Goal: Task Accomplishment & Management: Complete application form

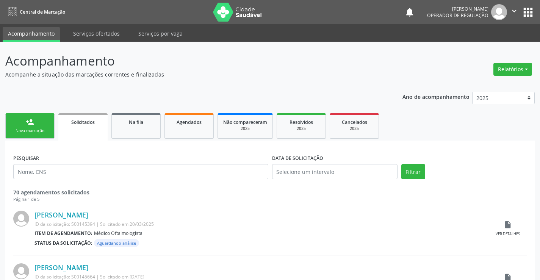
click at [43, 125] on link "person_add Nova marcação" at bounding box center [29, 125] width 49 height 25
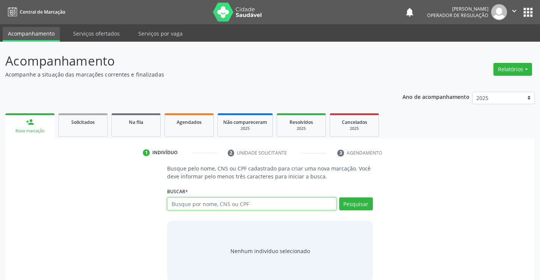
click at [221, 206] on input "text" at bounding box center [251, 203] width 169 height 13
type input "702005813012983"
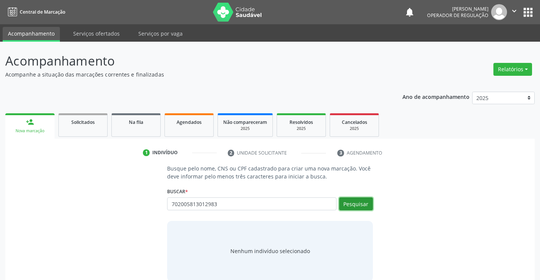
click at [358, 203] on button "Pesquisar" at bounding box center [356, 203] width 34 height 13
type input "702005813012983"
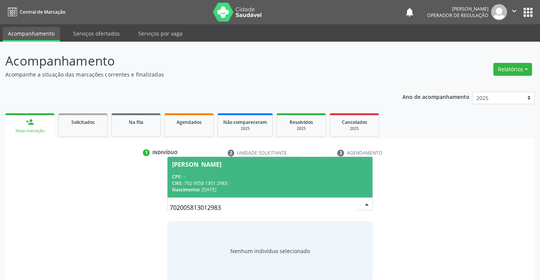
click at [300, 185] on div "CNS: 702 0058 1301 2983" at bounding box center [270, 183] width 196 height 6
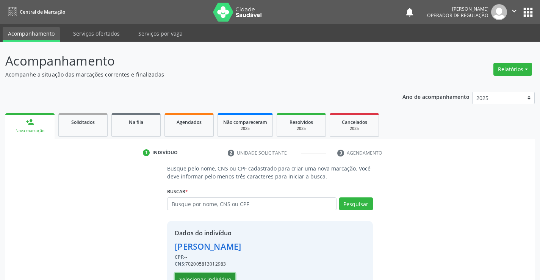
click at [221, 275] on button "Selecionar indivíduo" at bounding box center [205, 279] width 61 height 13
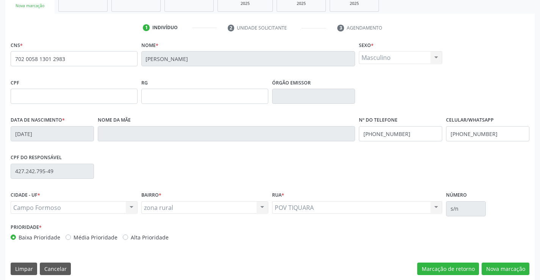
scroll to position [131, 0]
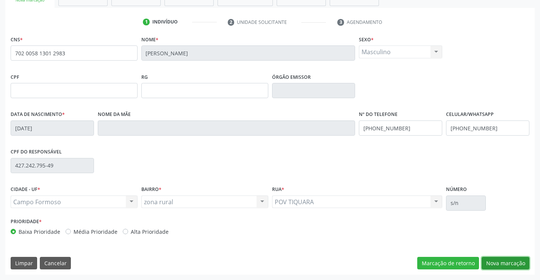
click at [508, 263] on button "Nova marcação" at bounding box center [506, 263] width 48 height 13
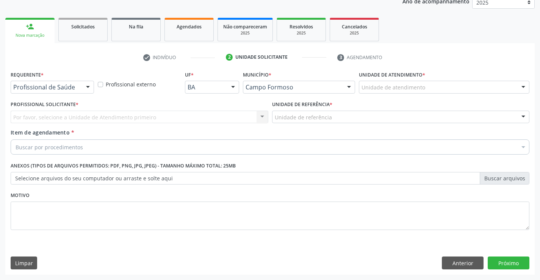
scroll to position [95, 0]
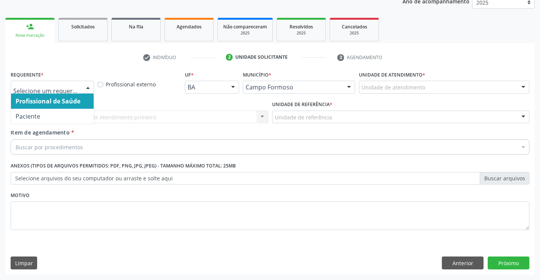
click at [89, 86] on div at bounding box center [87, 87] width 11 height 13
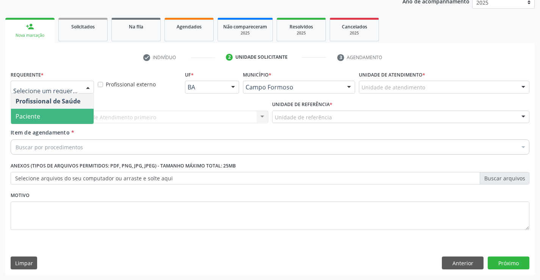
click at [70, 117] on span "Paciente" at bounding box center [52, 116] width 83 height 15
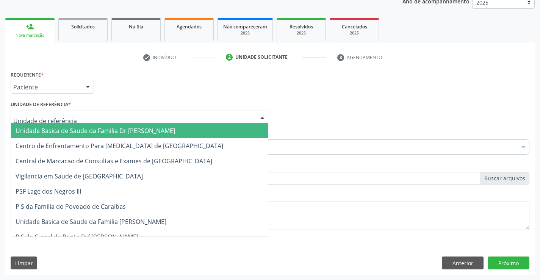
click at [90, 122] on div at bounding box center [140, 117] width 258 height 13
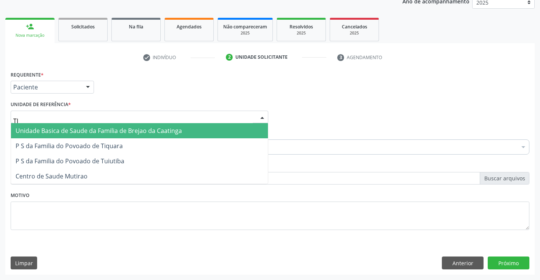
type input "TIQ"
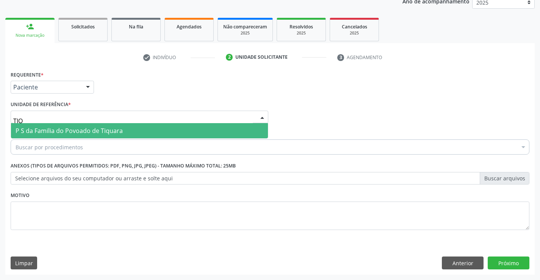
click at [94, 131] on span "P S da Familia do Povoado de Tiquara" at bounding box center [69, 131] width 107 height 8
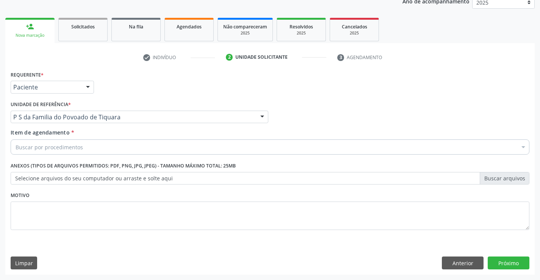
click at [98, 151] on div "Buscar por procedimentos" at bounding box center [270, 146] width 519 height 15
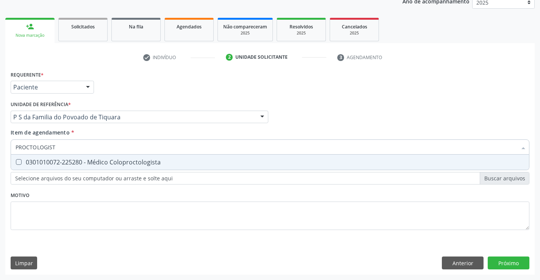
type input "PROCTOLOGISTA"
click at [128, 159] on div "0301010072-225280 - Médico Coloproctologista" at bounding box center [270, 162] width 509 height 6
checkbox Coloproctologista "true"
click at [138, 196] on div "Requerente * Paciente Profissional de Saúde Paciente Nenhum resultado encontrad…" at bounding box center [270, 155] width 519 height 172
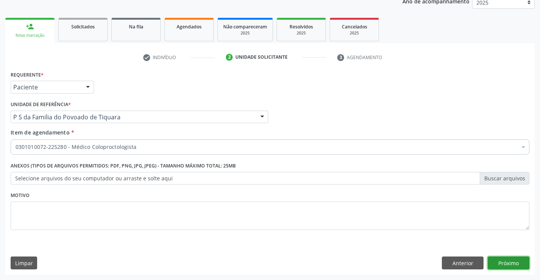
click at [502, 267] on button "Próximo" at bounding box center [509, 263] width 42 height 13
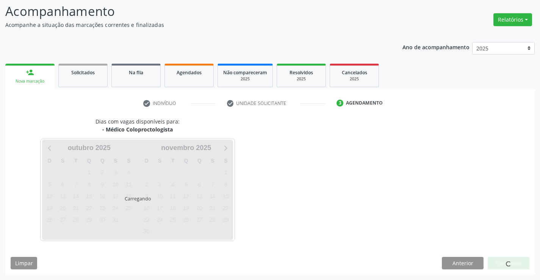
scroll to position [50, 0]
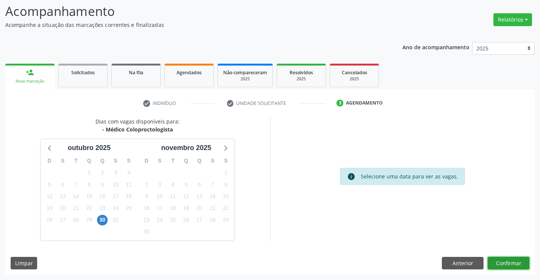
click at [502, 263] on button "Confirmar" at bounding box center [509, 263] width 42 height 13
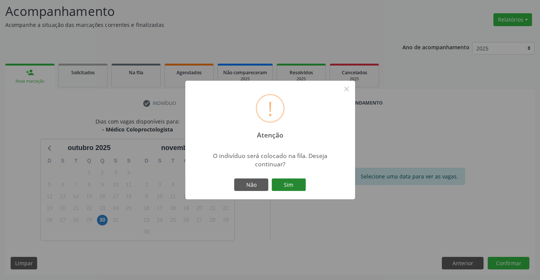
click at [295, 184] on button "Sim" at bounding box center [289, 184] width 34 height 13
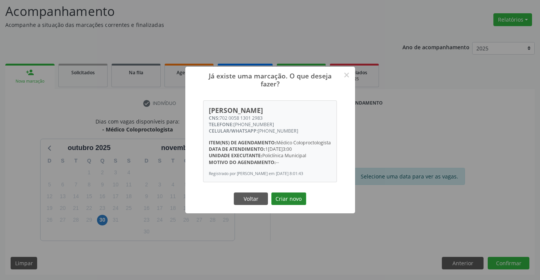
click at [292, 200] on button "Criar novo" at bounding box center [288, 198] width 35 height 13
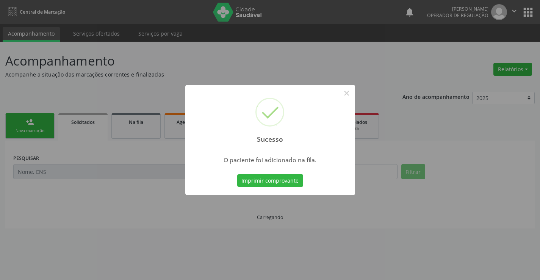
scroll to position [0, 0]
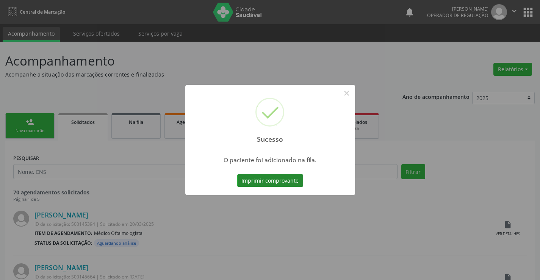
click at [285, 182] on button "Imprimir comprovante" at bounding box center [270, 180] width 66 height 13
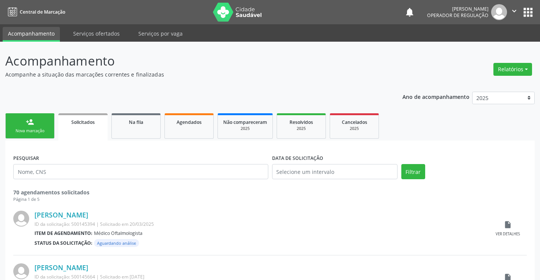
click at [47, 133] on div "Nova marcação" at bounding box center [30, 131] width 38 height 6
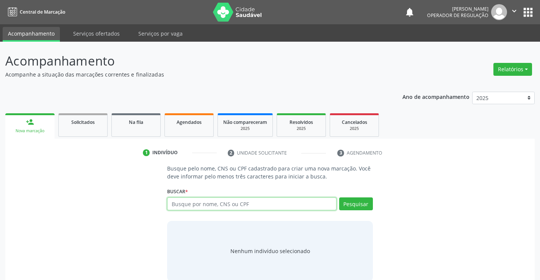
click at [239, 208] on input "text" at bounding box center [251, 203] width 169 height 13
type input "700003304630605"
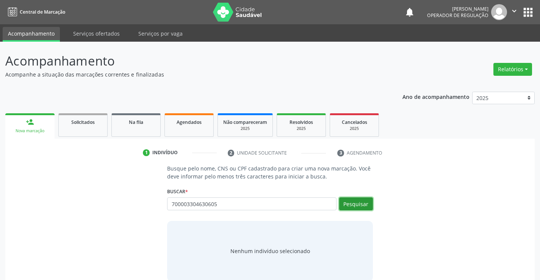
click at [347, 200] on button "Pesquisar" at bounding box center [356, 203] width 34 height 13
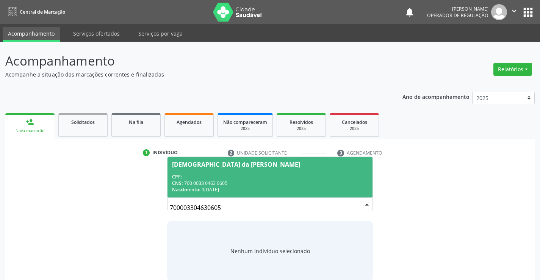
click at [314, 180] on div "CNS: 700 0033 0463 0605" at bounding box center [270, 183] width 196 height 6
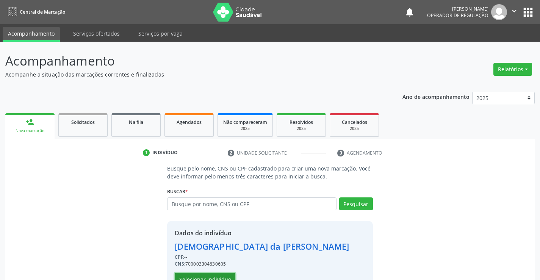
click at [209, 275] on button "Selecionar indivíduo" at bounding box center [205, 279] width 61 height 13
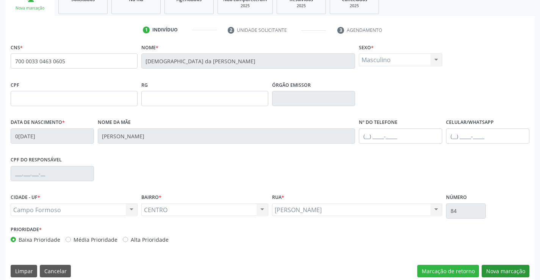
scroll to position [131, 0]
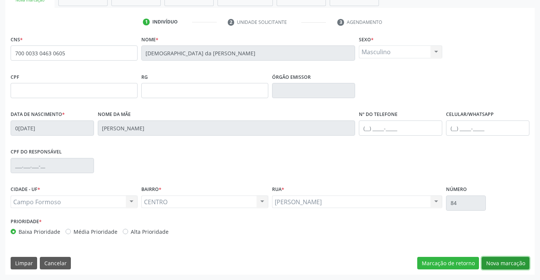
click at [507, 264] on button "Nova marcação" at bounding box center [506, 263] width 48 height 13
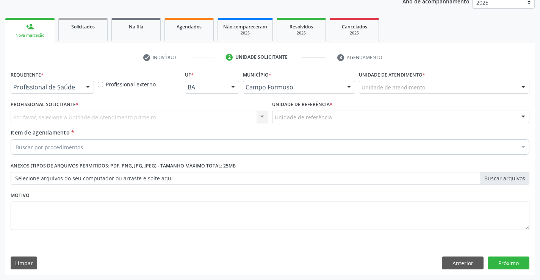
scroll to position [95, 0]
click at [444, 265] on button "Anterior" at bounding box center [463, 263] width 42 height 13
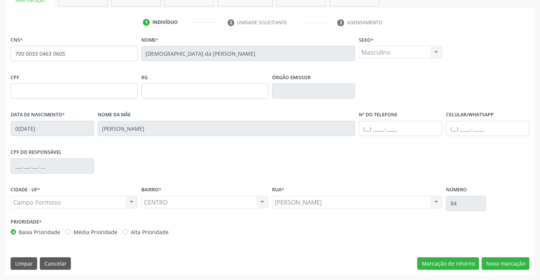
scroll to position [131, 0]
click at [502, 261] on button "Nova marcação" at bounding box center [506, 263] width 48 height 13
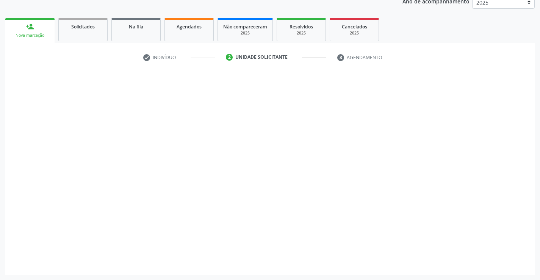
scroll to position [95, 0]
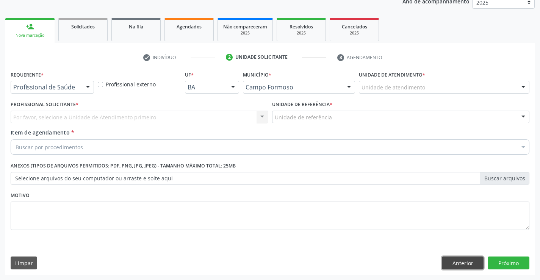
click at [454, 263] on button "Anterior" at bounding box center [463, 263] width 42 height 13
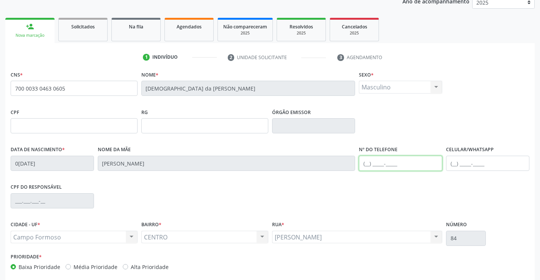
click at [368, 165] on input "text" at bounding box center [400, 163] width 83 height 15
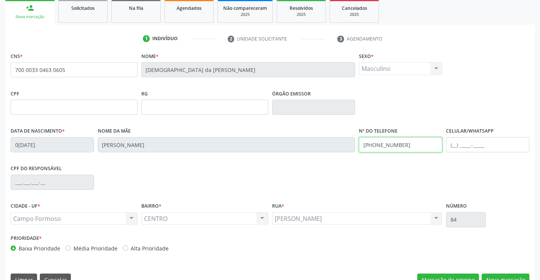
scroll to position [131, 0]
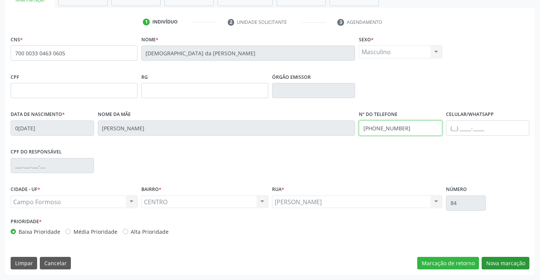
type input "[PHONE_NUMBER]"
click at [498, 261] on button "Nova marcação" at bounding box center [506, 263] width 48 height 13
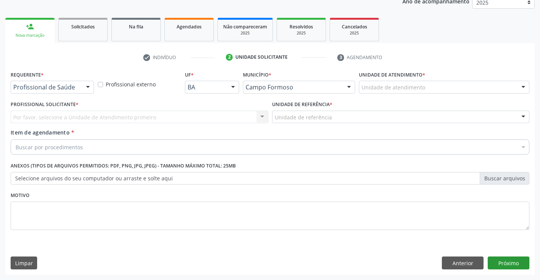
scroll to position [95, 0]
click at [497, 261] on button "Próximo" at bounding box center [509, 263] width 42 height 13
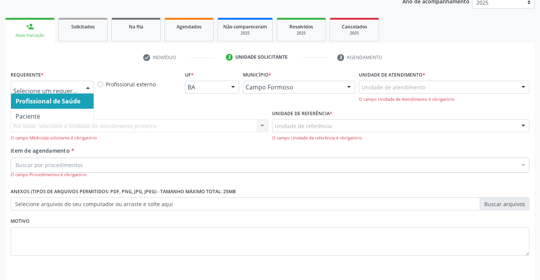
click at [86, 86] on div at bounding box center [87, 87] width 11 height 13
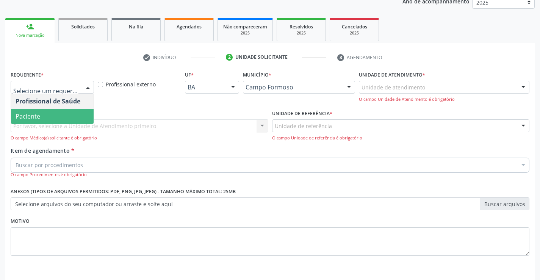
click at [67, 117] on span "Paciente" at bounding box center [52, 116] width 83 height 15
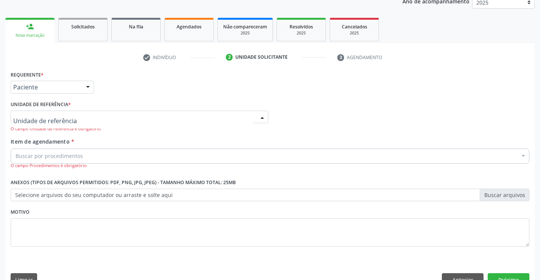
click at [83, 118] on div at bounding box center [140, 117] width 258 height 13
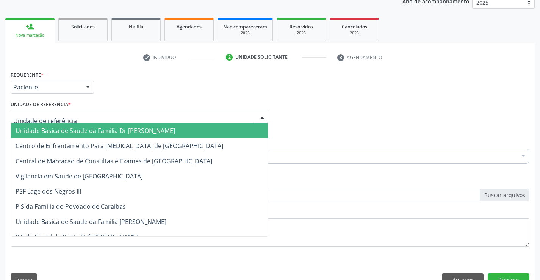
click at [87, 129] on span "Unidade Basica de Saude da Familia Dr [PERSON_NAME]" at bounding box center [96, 131] width 160 height 8
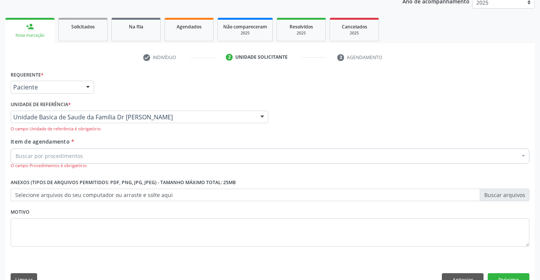
click at [86, 160] on div "Buscar por procedimentos" at bounding box center [270, 156] width 519 height 15
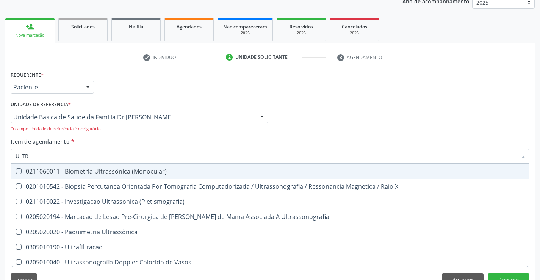
type input "ULTRA"
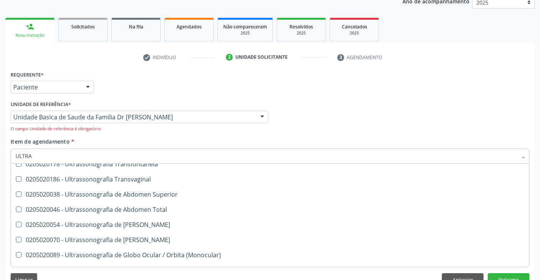
scroll to position [189, 0]
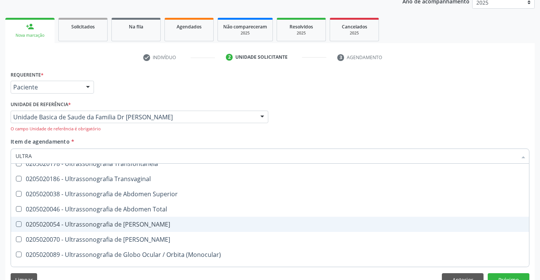
click at [100, 224] on div "0205020054 - Ultrassonografia de [PERSON_NAME]" at bounding box center [270, 224] width 509 height 6
checkbox Urinario "true"
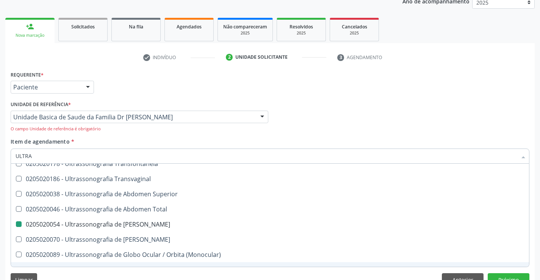
click at [142, 275] on div "Limpar Anterior Próximo" at bounding box center [270, 279] width 519 height 13
checkbox X "true"
checkbox Urinario "false"
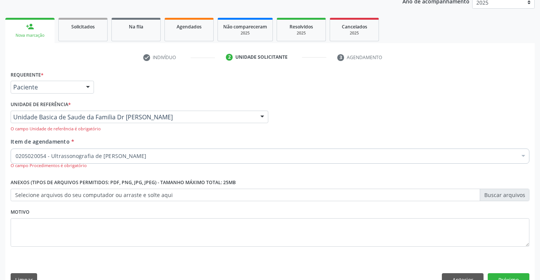
scroll to position [0, 0]
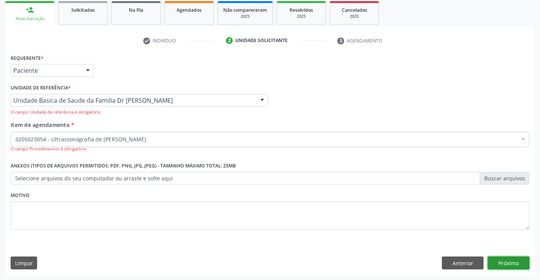
click at [513, 260] on button "Próximo" at bounding box center [509, 263] width 42 height 13
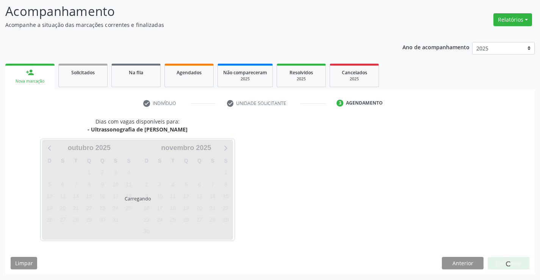
scroll to position [50, 0]
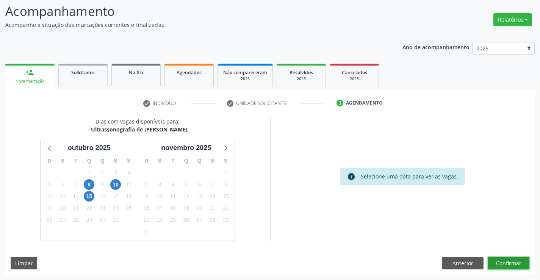
click at [504, 262] on button "Confirmar" at bounding box center [509, 263] width 42 height 13
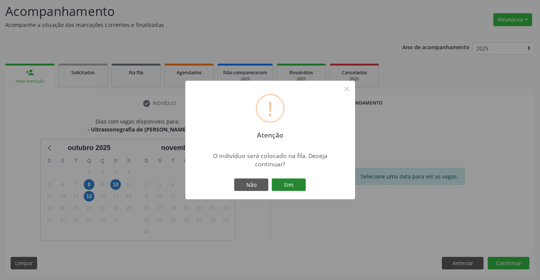
click at [290, 180] on button "Sim" at bounding box center [289, 184] width 34 height 13
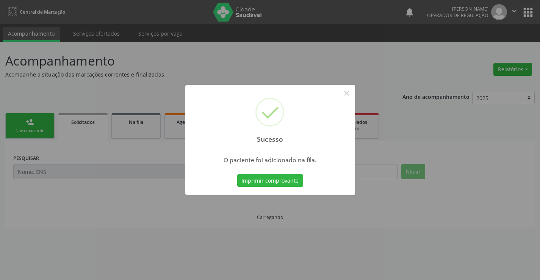
scroll to position [0, 0]
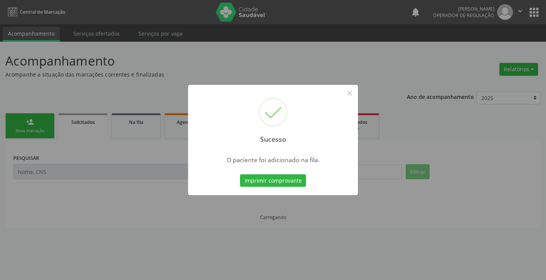
click at [290, 180] on button "Imprimir comprovante" at bounding box center [273, 180] width 66 height 13
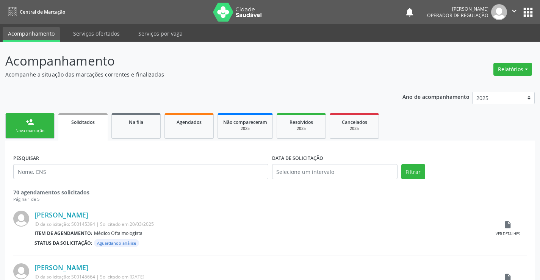
click at [48, 129] on div "Nova marcação" at bounding box center [30, 131] width 38 height 6
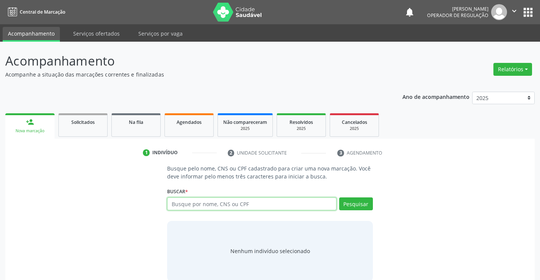
drag, startPoint x: 222, startPoint y: 205, endPoint x: 218, endPoint y: 205, distance: 4.2
click at [224, 205] on input "text" at bounding box center [251, 203] width 169 height 13
type input "703008838804477"
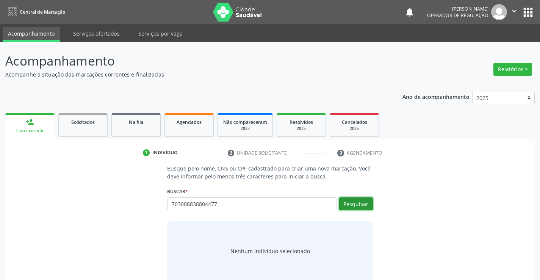
click at [352, 202] on button "Pesquisar" at bounding box center [356, 203] width 34 height 13
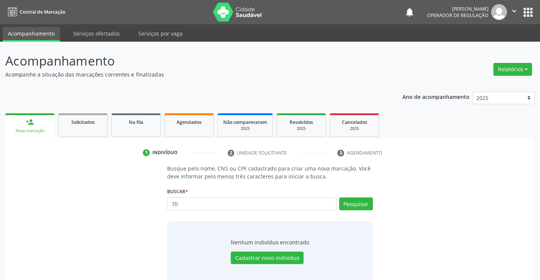
type input "7"
type input "703008838804477"
click at [363, 202] on button "Pesquisar" at bounding box center [356, 203] width 34 height 13
type input "703008838804477"
click at [288, 258] on button "Cadastrar novo indivíduo" at bounding box center [267, 258] width 73 height 13
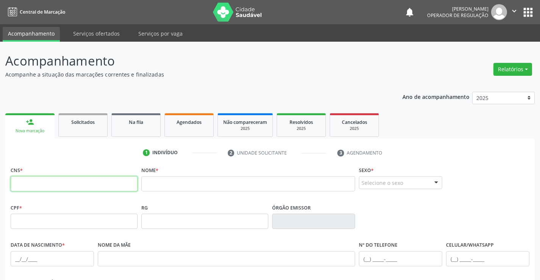
click at [70, 185] on input "text" at bounding box center [74, 183] width 127 height 15
type input "703 0088 3880 4477"
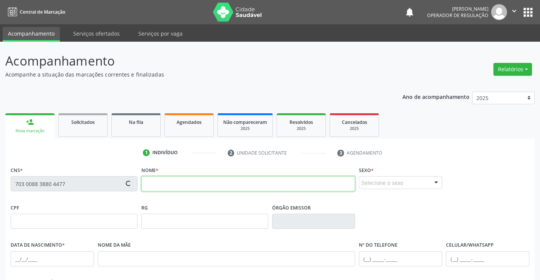
click at [217, 184] on input "text" at bounding box center [248, 183] width 214 height 15
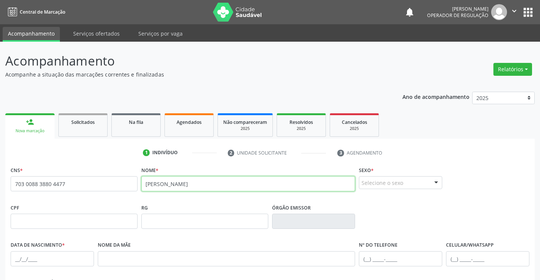
type input "[PERSON_NAME]"
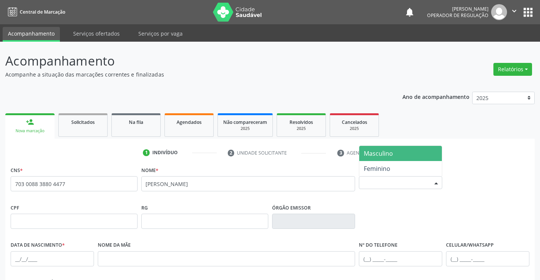
click at [416, 183] on div "Selecione o sexo" at bounding box center [400, 182] width 83 height 13
click at [415, 154] on span "Masculino" at bounding box center [400, 153] width 83 height 15
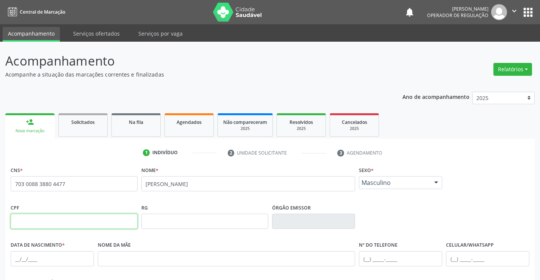
click at [70, 223] on input "text" at bounding box center [74, 221] width 127 height 15
type input "062.490.145-94"
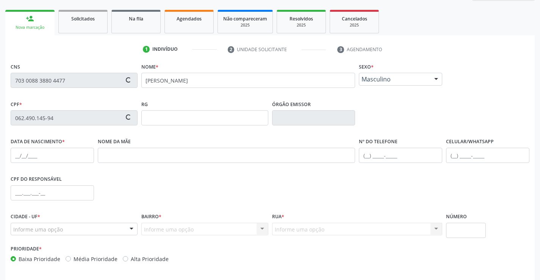
scroll to position [114, 0]
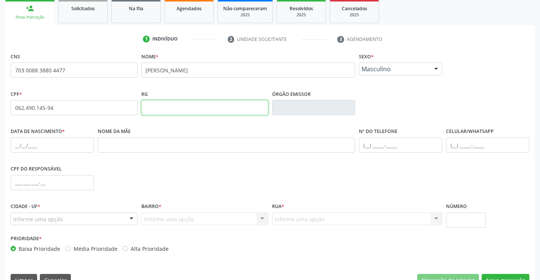
click at [198, 108] on input "text" at bounding box center [204, 107] width 127 height 15
type input "2473735832"
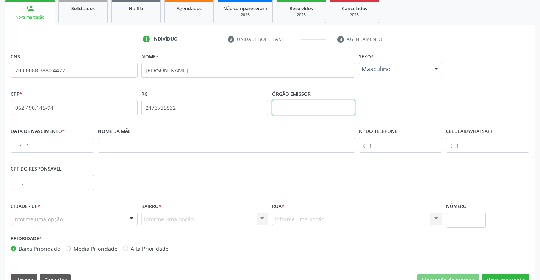
click at [297, 103] on input "text" at bounding box center [313, 107] width 83 height 15
type input "SSPBA"
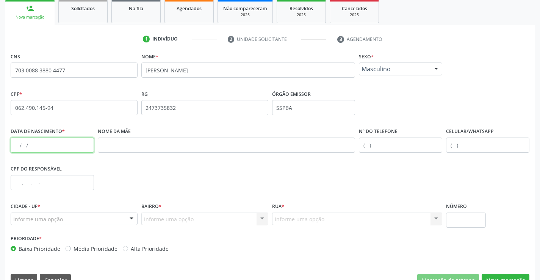
click at [49, 146] on input "text" at bounding box center [52, 145] width 83 height 15
type input "7"
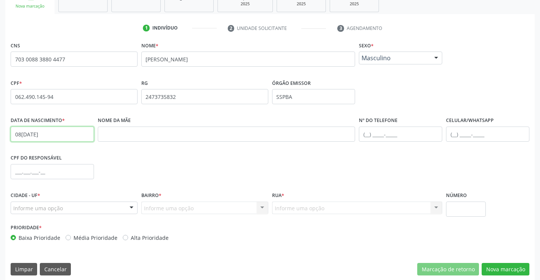
scroll to position [131, 0]
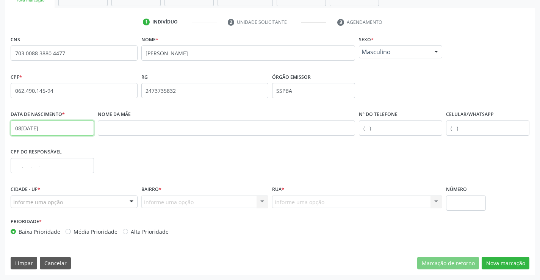
type input "08[DATE]"
click at [84, 208] on div "Informe uma opção" at bounding box center [74, 202] width 127 height 13
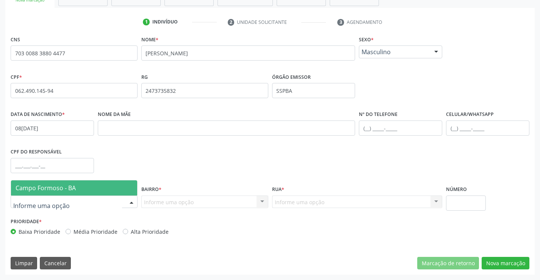
click at [79, 191] on span "Campo Formoso - BA" at bounding box center [74, 187] width 126 height 15
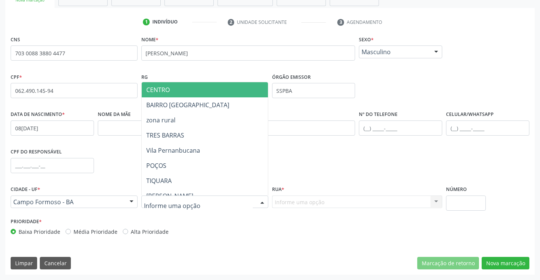
click at [259, 200] on div at bounding box center [262, 202] width 11 height 13
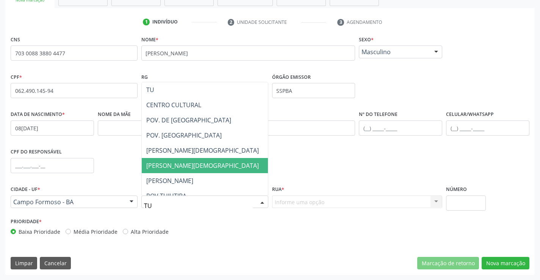
type input "TUI"
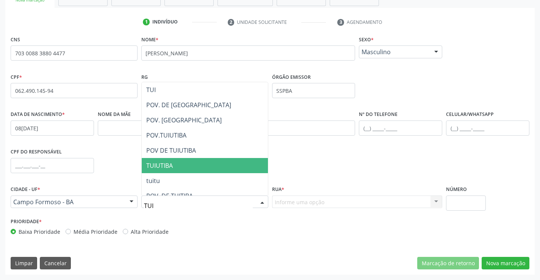
click at [228, 160] on span "TUIUTIBA" at bounding box center [205, 165] width 126 height 15
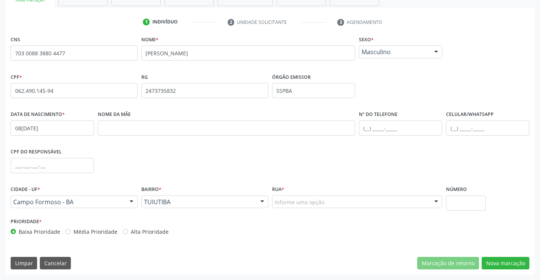
click at [437, 203] on div at bounding box center [435, 202] width 11 height 13
click at [437, 202] on div at bounding box center [435, 202] width 11 height 13
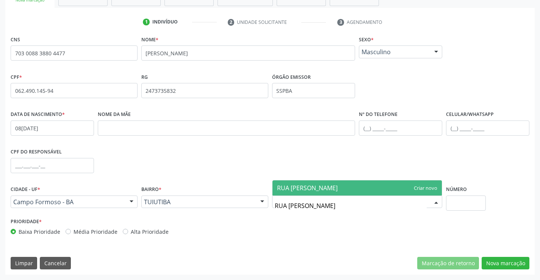
type input "RUA [PERSON_NAME]"
click at [348, 186] on span "RUA [PERSON_NAME]" at bounding box center [357, 187] width 170 height 15
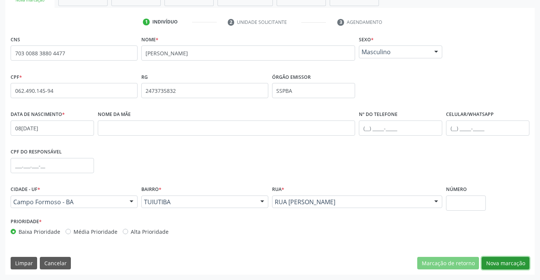
click at [504, 264] on button "Nova marcação" at bounding box center [506, 263] width 48 height 13
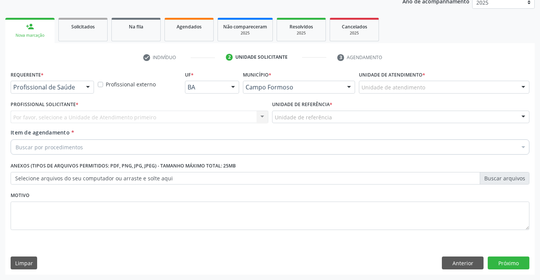
scroll to position [95, 0]
drag, startPoint x: 89, startPoint y: 87, endPoint x: 81, endPoint y: 102, distance: 16.8
click at [84, 88] on div at bounding box center [87, 87] width 11 height 13
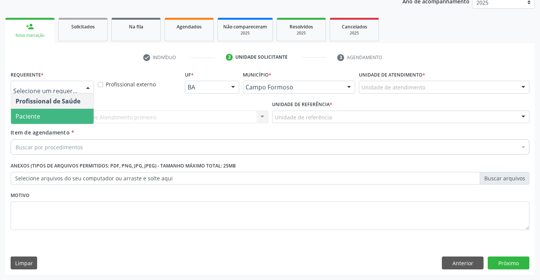
click at [80, 116] on span "Paciente" at bounding box center [52, 116] width 83 height 15
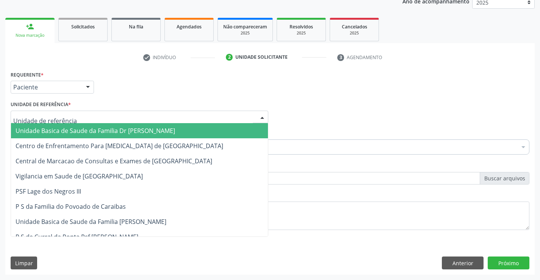
click at [95, 118] on div at bounding box center [140, 117] width 258 height 13
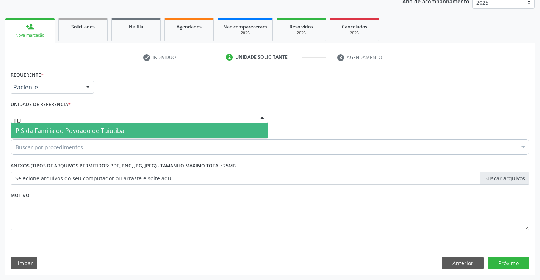
type input "TUI"
click at [94, 129] on span "P S da Familia do Povoado de Tuiutiba" at bounding box center [70, 131] width 109 height 8
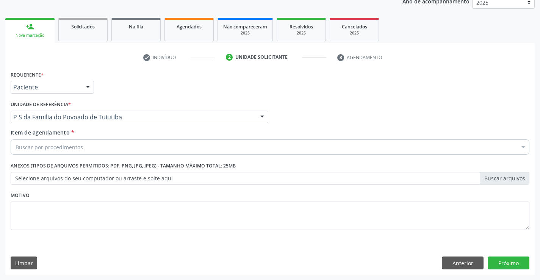
click at [91, 151] on div "Buscar por procedimentos" at bounding box center [270, 146] width 519 height 15
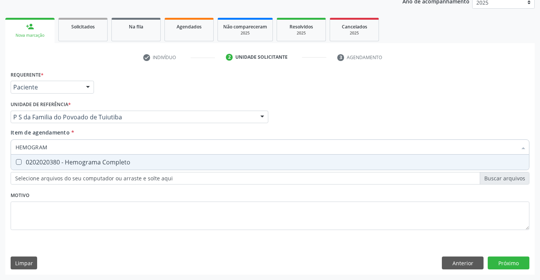
type input "HEMOGRAMA"
click at [99, 163] on div "0202020380 - Hemograma Completo" at bounding box center [270, 162] width 509 height 6
checkbox Completo "true"
click at [81, 194] on div "Requerente * Paciente Profissional de Saúde Paciente Nenhum resultado encontrad…" at bounding box center [270, 155] width 519 height 172
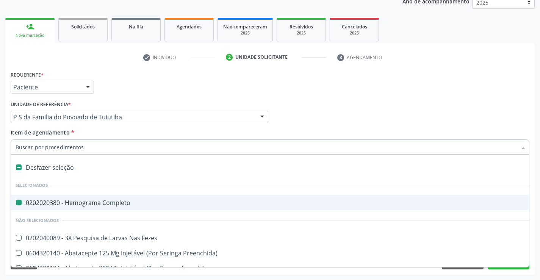
type input "U"
checkbox Completo "false"
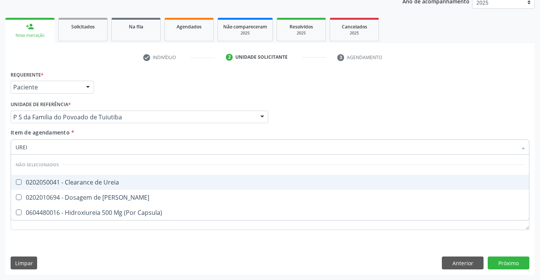
type input "UREIA"
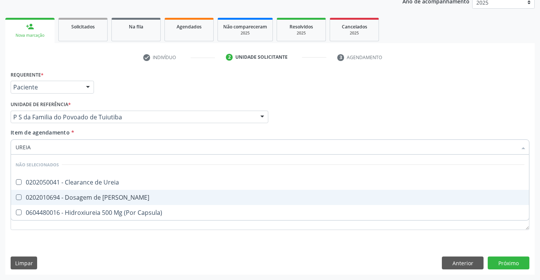
click at [80, 200] on div "0202010694 - Dosagem de [PERSON_NAME]" at bounding box center [270, 197] width 509 height 6
checkbox Ureia "true"
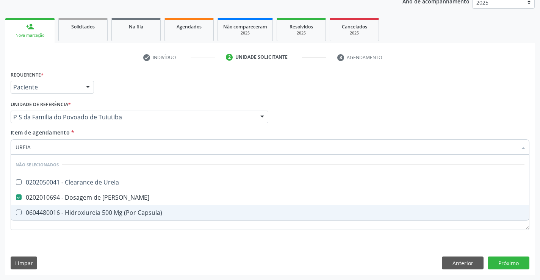
click at [79, 239] on div "Requerente * Paciente Profissional de Saúde Paciente Nenhum resultado encontrad…" at bounding box center [270, 155] width 519 height 172
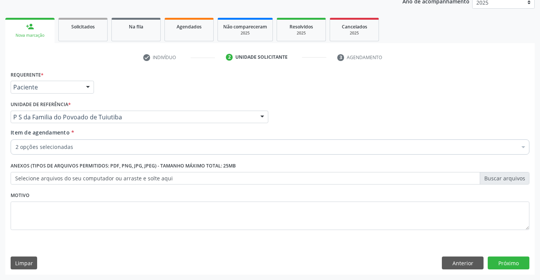
click at [92, 151] on div "2 opções selecionadas" at bounding box center [270, 146] width 519 height 15
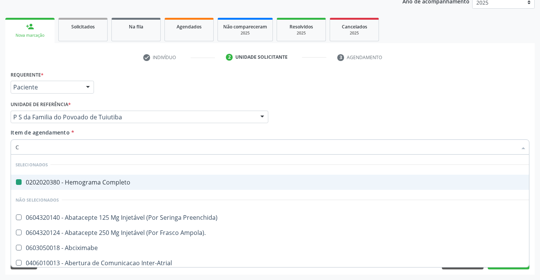
type input "CR"
checkbox Completo "false"
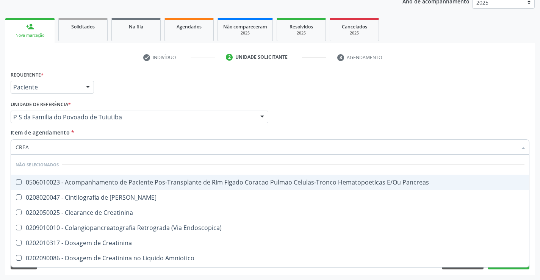
type input "CREAT"
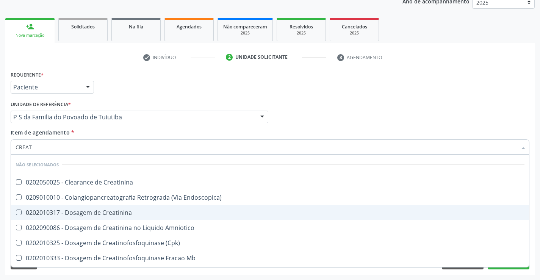
click at [103, 214] on div "0202010317 - Dosagem de Creatinina" at bounding box center [270, 213] width 509 height 6
checkbox Creatinina "true"
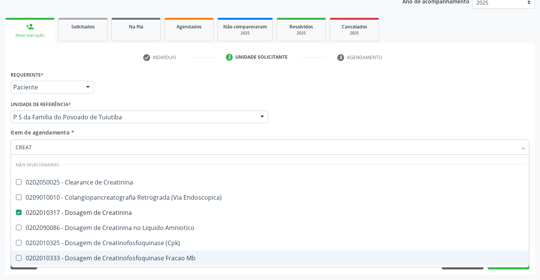
type input "CREAT"
click at [111, 277] on div "Acompanhamento Acompanhe a situação das marcações correntes e finalizadas Relat…" at bounding box center [270, 113] width 540 height 334
checkbox Creatinina "true"
checkbox Endoscopica\) "true"
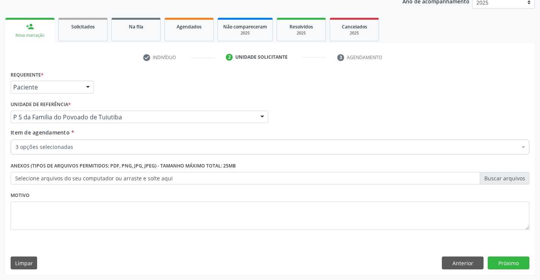
click at [177, 181] on label "Selecione arquivos do seu computador ou arraste e solte aqui" at bounding box center [270, 178] width 519 height 13
click at [177, 181] on input "Selecione arquivos do seu computador ou arraste e solte aqui" at bounding box center [270, 178] width 519 height 13
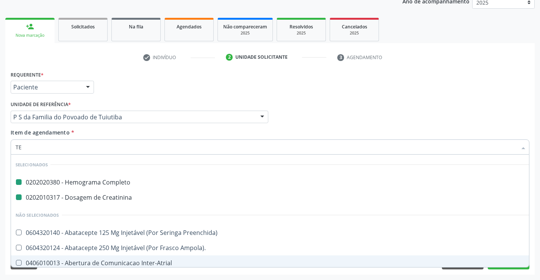
type input "TER"
checkbox Completo "false"
checkbox Creatinina "false"
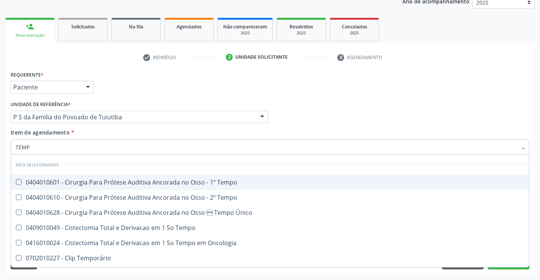
type input "TEMPO"
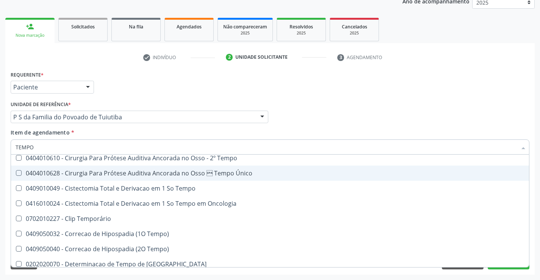
scroll to position [114, 0]
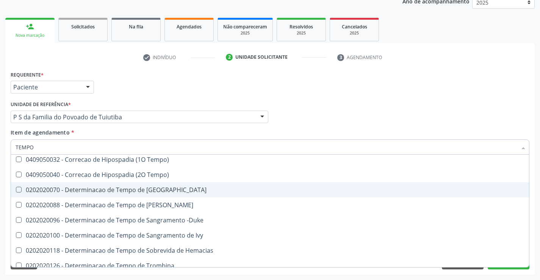
click at [159, 192] on div "0202020070 - Determinacao de Tempo de [GEOGRAPHIC_DATA]" at bounding box center [287, 190] width 542 height 6
checkbox Coagulacao "true"
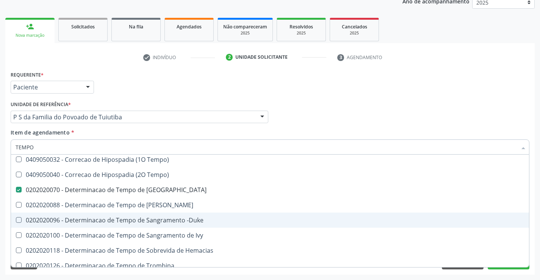
click at [170, 219] on div "0202020096 - Determinacao de Tempo de Sangramento -Duke" at bounding box center [287, 220] width 542 height 6
checkbox -Duke "true"
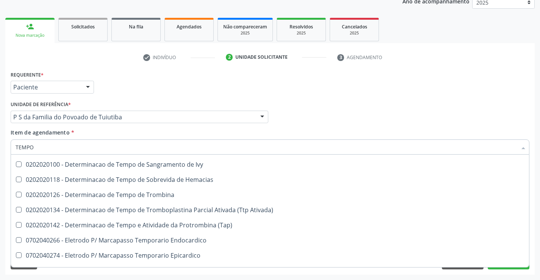
scroll to position [178, 0]
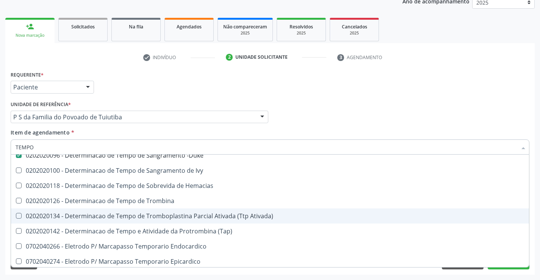
click at [185, 216] on div "0202020134 - Determinacao de Tempo de Tromboplastina Parcial Ativada (Ttp Ativa…" at bounding box center [287, 216] width 542 height 6
checkbox Ativada\) "true"
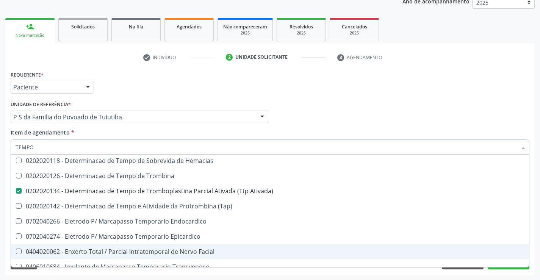
scroll to position [216, 0]
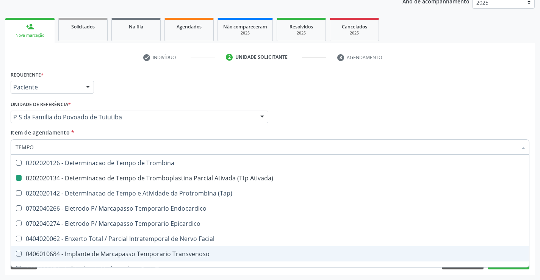
click at [175, 270] on div "Requerente * Paciente Profissional de Saúde Paciente Nenhum resultado encontrad…" at bounding box center [269, 172] width 529 height 206
checkbox Tempo "true"
checkbox Único "true"
checkbox Tempo "true"
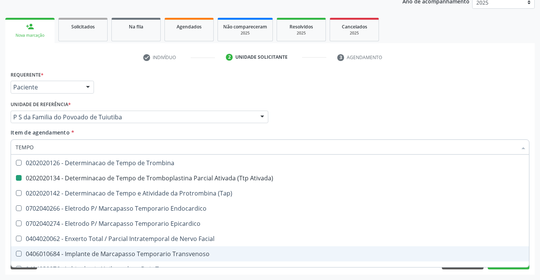
checkbox Oncologia "true"
checkbox Temporário "true"
checkbox Coagulacao "false"
checkbox -Duke "false"
checkbox Ativada\) "false"
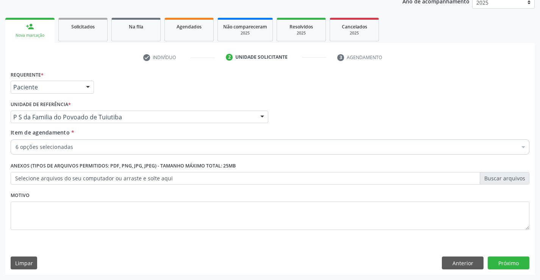
scroll to position [0, 0]
click at [510, 262] on button "Próximo" at bounding box center [509, 263] width 42 height 13
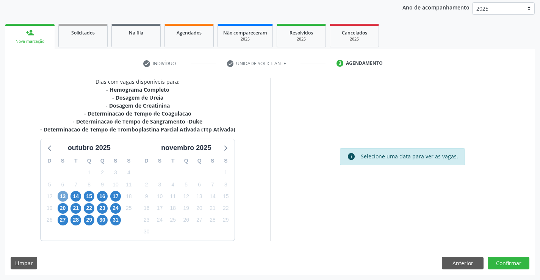
click at [62, 196] on span "13" at bounding box center [63, 196] width 11 height 11
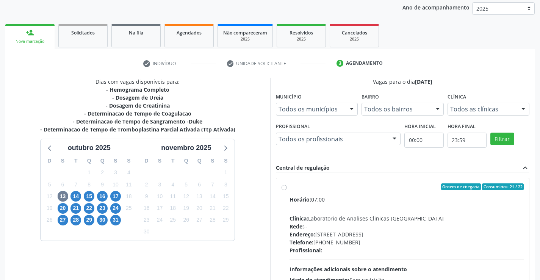
click at [289, 188] on label "Ordem de chegada Consumidos: 21 / 22 Horário: 07:00 Clínica: Laboratorio de Ana…" at bounding box center [406, 241] width 235 height 116
click at [284, 188] on input "Ordem de chegada Consumidos: 21 / 22 Horário: 07:00 Clínica: Laboratorio de Ana…" at bounding box center [284, 186] width 5 height 7
radio input "true"
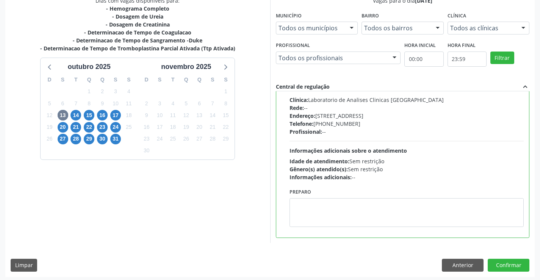
scroll to position [173, 0]
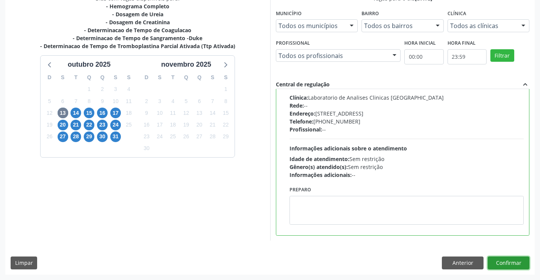
click at [509, 261] on button "Confirmar" at bounding box center [509, 263] width 42 height 13
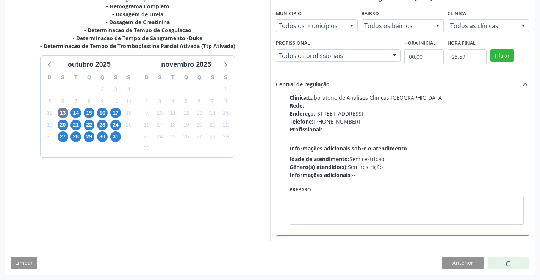
scroll to position [0, 0]
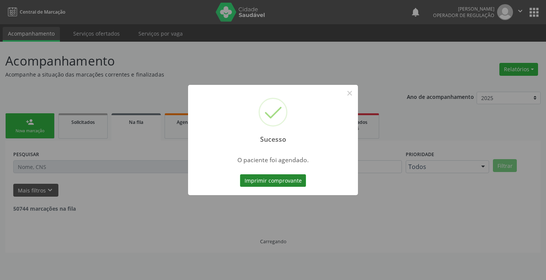
click at [292, 180] on button "Imprimir comprovante" at bounding box center [273, 180] width 66 height 13
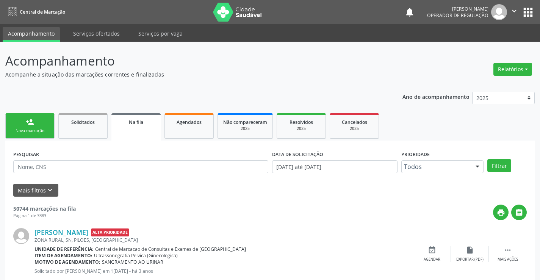
click at [47, 129] on div "Nova marcação" at bounding box center [30, 131] width 38 height 6
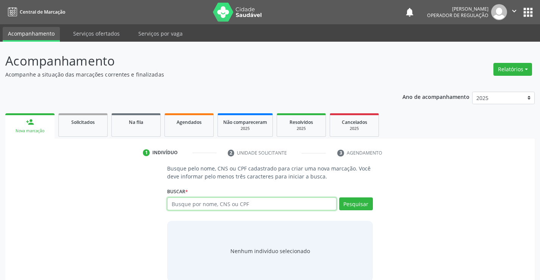
click at [241, 205] on input "text" at bounding box center [251, 203] width 169 height 13
type input "706200059548268"
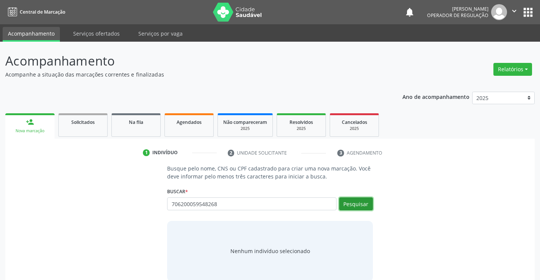
click at [366, 204] on button "Pesquisar" at bounding box center [356, 203] width 34 height 13
type input "706200059548268"
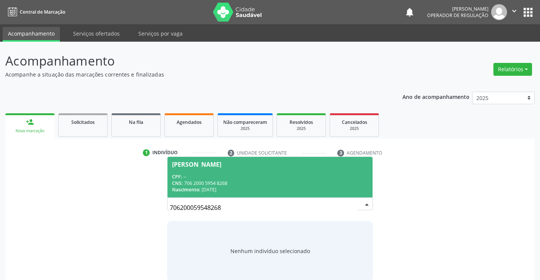
click at [338, 181] on div "CNS: 706 2000 5954 8268" at bounding box center [270, 183] width 196 height 6
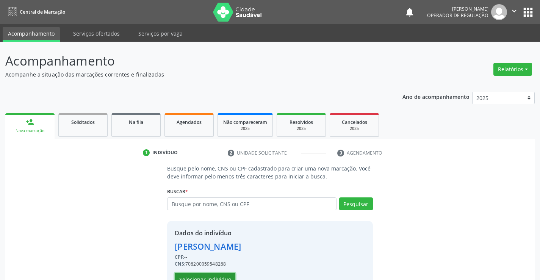
click at [224, 275] on button "Selecionar indivíduo" at bounding box center [205, 279] width 61 height 13
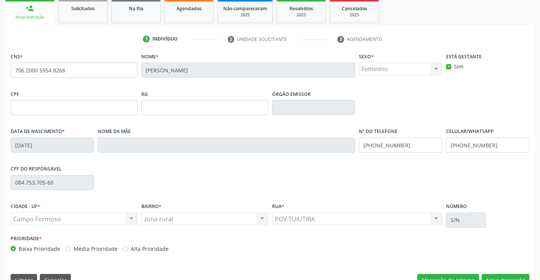
scroll to position [131, 0]
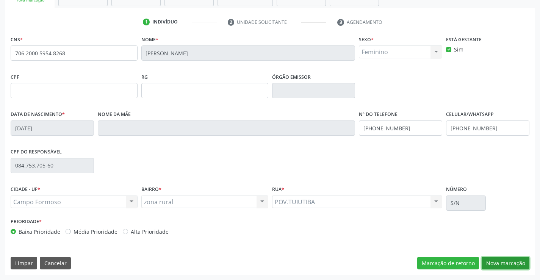
click at [501, 260] on button "Nova marcação" at bounding box center [506, 263] width 48 height 13
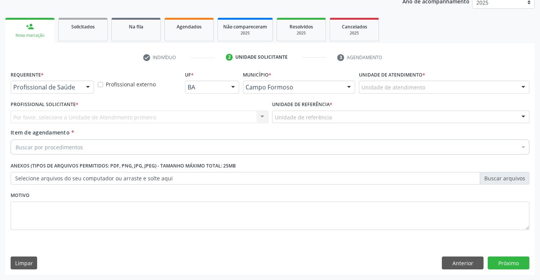
scroll to position [95, 0]
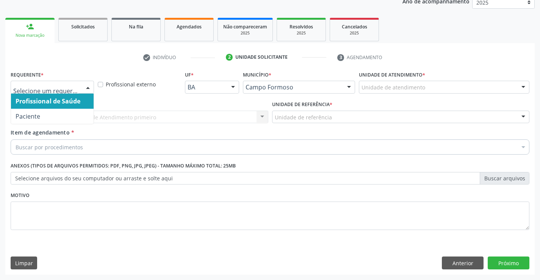
click at [86, 85] on div at bounding box center [87, 87] width 11 height 13
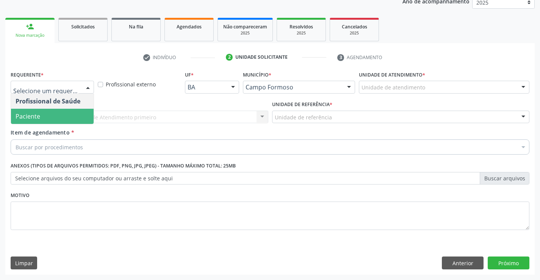
click at [72, 116] on span "Paciente" at bounding box center [52, 116] width 83 height 15
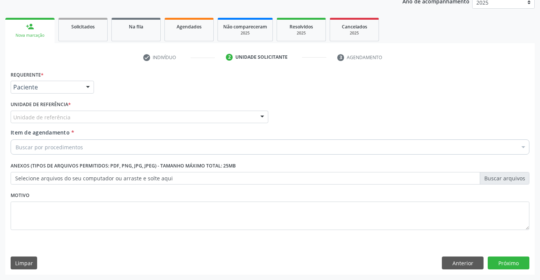
click at [89, 117] on div "Unidade de referência" at bounding box center [140, 117] width 258 height 13
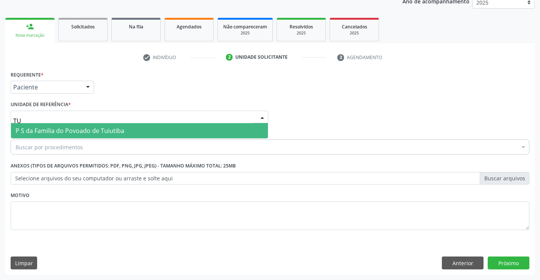
type input "TUI"
click at [91, 130] on span "P S da Familia do Povoado de Tuiutiba" at bounding box center [70, 131] width 109 height 8
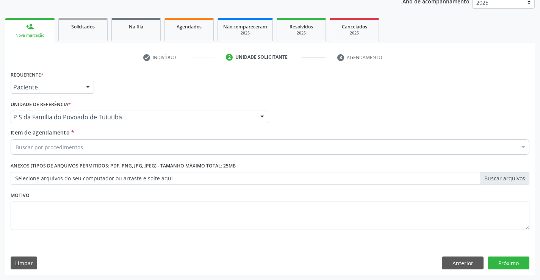
click at [83, 148] on div "Buscar por procedimentos" at bounding box center [270, 146] width 519 height 15
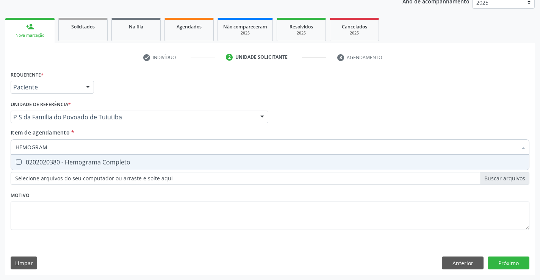
type input "HEMOGRAMA"
click at [90, 163] on div "0202020380 - Hemograma Completo" at bounding box center [270, 162] width 509 height 6
checkbox Completo "true"
type input "HEMOGRAMA"
click at [89, 202] on div "Requerente * Paciente Profissional de Saúde Paciente Nenhum resultado encontrad…" at bounding box center [270, 155] width 519 height 172
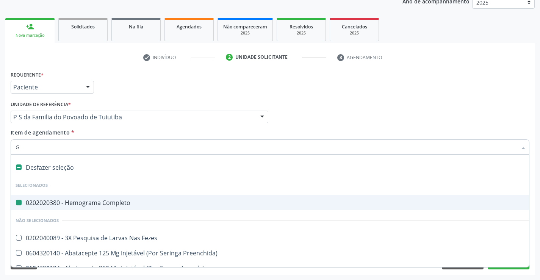
type input "GL"
checkbox Completo "false"
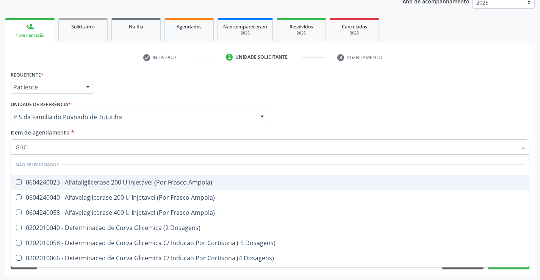
type input "GLICO"
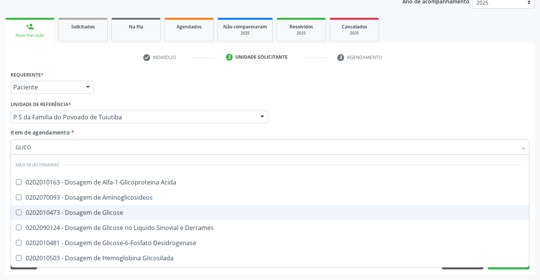
click at [110, 211] on div "0202010473 - Dosagem de Glicose" at bounding box center [270, 213] width 509 height 6
checkbox Glicose "true"
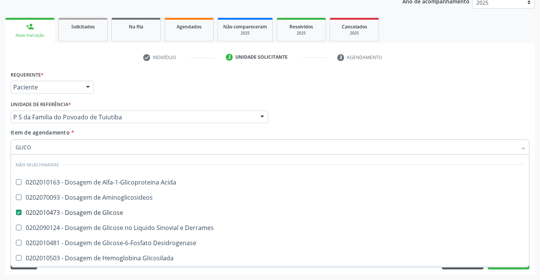
type input "GLICO"
click at [117, 274] on div "Requerente * Paciente Profissional de Saúde Paciente Nenhum resultado encontrad…" at bounding box center [269, 172] width 529 height 206
checkbox Acida "true"
checkbox Aminoglicosideos "true"
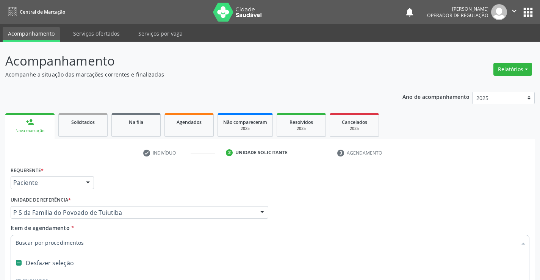
scroll to position [95, 0]
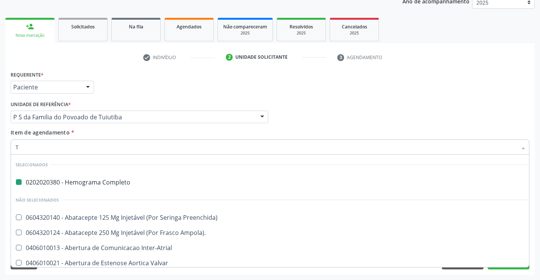
type input "TG"
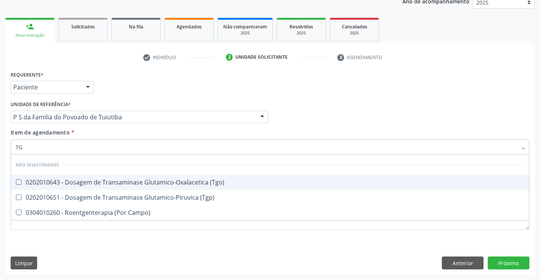
click at [185, 182] on div "0202010643 - Dosagem de Transaminase Glutamico-Oxalacetica (Tgo)" at bounding box center [270, 182] width 509 height 6
checkbox \(Tgo\) "true"
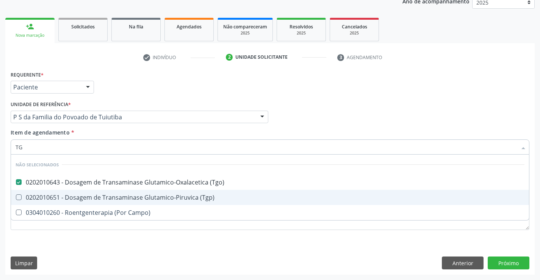
click at [185, 194] on div "0202010651 - Dosagem de Transaminase Glutamico-Piruvica (Tgp)" at bounding box center [270, 197] width 509 height 6
checkbox \(Tgp\) "true"
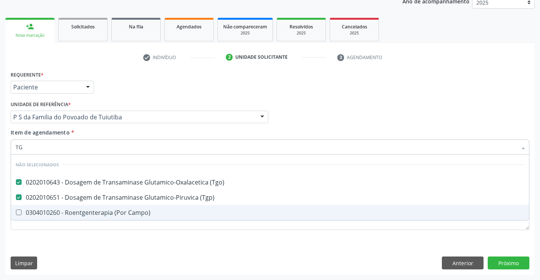
type input "TG"
click at [182, 239] on div "Requerente * Paciente Profissional de Saúde Paciente Nenhum resultado encontrad…" at bounding box center [270, 155] width 519 height 172
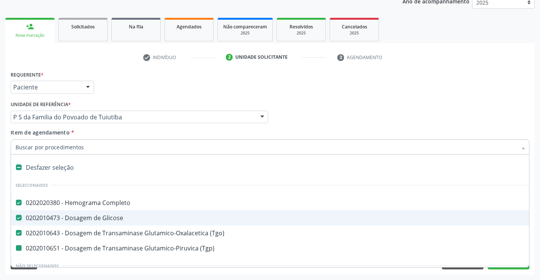
type input "U"
checkbox \(Tgp\) "false"
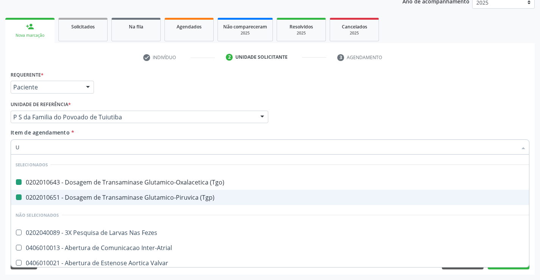
type input "UR"
checkbox \(Tgo\) "false"
checkbox \(Tgp\) "false"
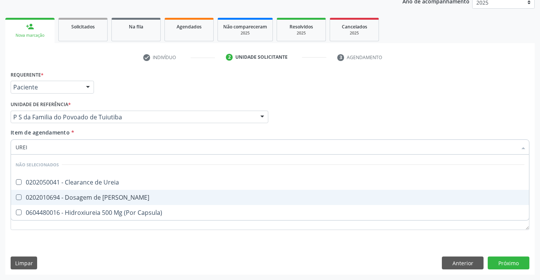
type input "UREIA"
click at [107, 198] on div "0202010694 - Dosagem de [PERSON_NAME]" at bounding box center [270, 197] width 509 height 6
checkbox Ureia "true"
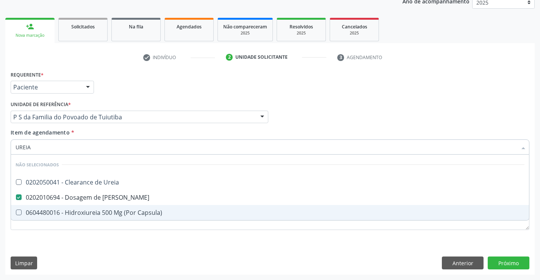
type input "UREIA"
click at [103, 251] on div "Requerente * Paciente Profissional de Saúde Paciente Nenhum resultado encontrad…" at bounding box center [269, 172] width 529 height 206
checkbox Ureia "true"
checkbox Capsula\) "true"
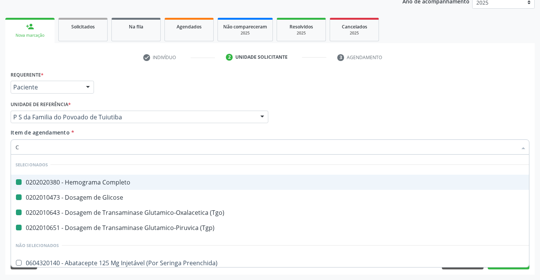
type input "CR"
checkbox Completo "false"
checkbox Glicose "false"
checkbox \(Tgo\) "false"
checkbox \(Tgp\) "false"
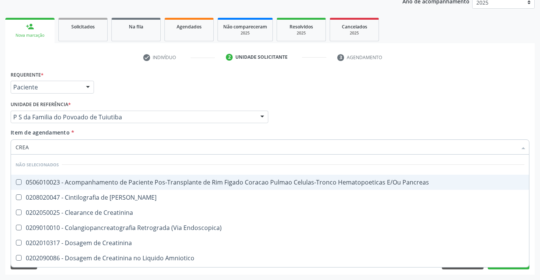
type input "CREAT"
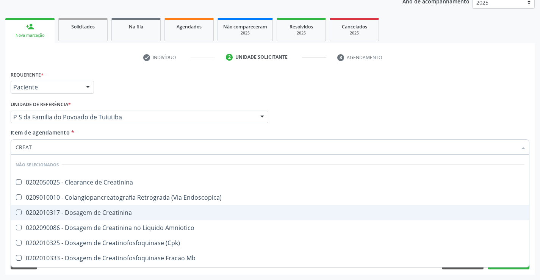
click at [97, 213] on div "0202010317 - Dosagem de Creatinina" at bounding box center [270, 213] width 509 height 6
checkbox Creatinina "true"
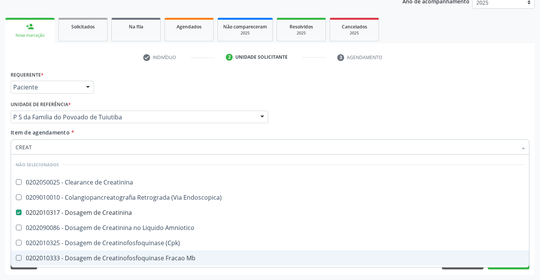
type input "CREAT"
click at [106, 272] on div "Requerente * Paciente Profissional de Saúde Paciente Nenhum resultado encontrad…" at bounding box center [269, 172] width 529 height 206
checkbox Creatinina "true"
checkbox Endoscopica\) "true"
checkbox Amniotico "true"
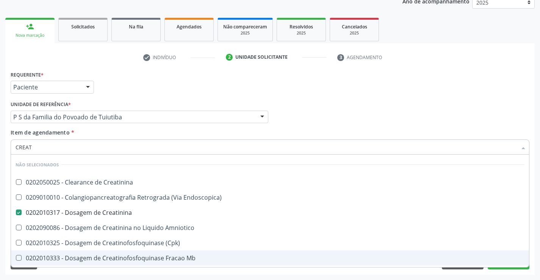
checkbox Mb "true"
checkbox \(Cpk\) "true"
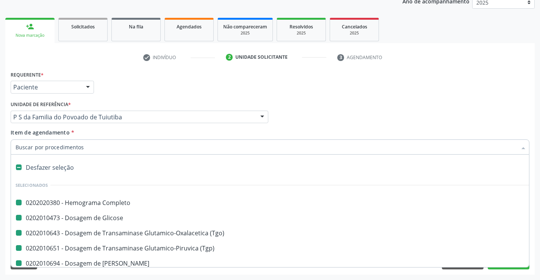
type input "F"
checkbox Completo "false"
checkbox Glicose "false"
checkbox \(Tgo\) "false"
checkbox \(Tgp\) "false"
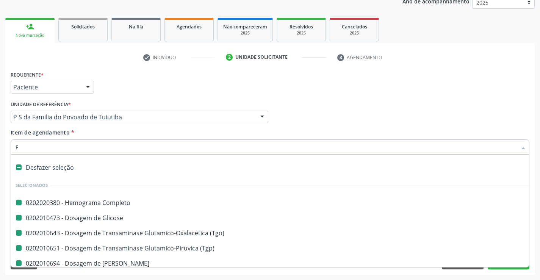
checkbox Creatinina "false"
checkbox Ureia "false"
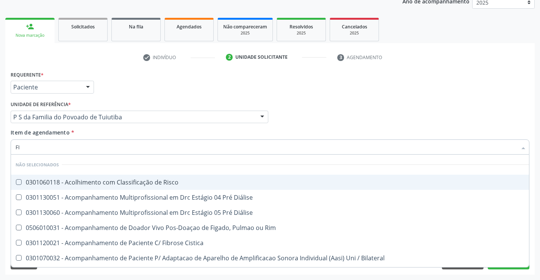
type input "F"
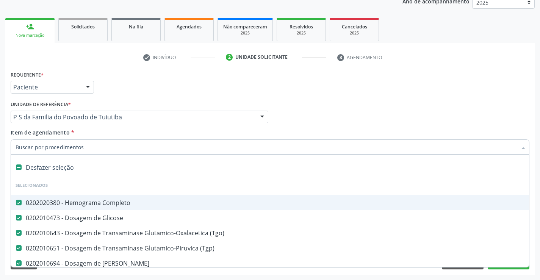
checkbox Completo "true"
checkbox Glicose "true"
checkbox \(Tgo\) "true"
checkbox \(Tgp\) "true"
checkbox Ureia "true"
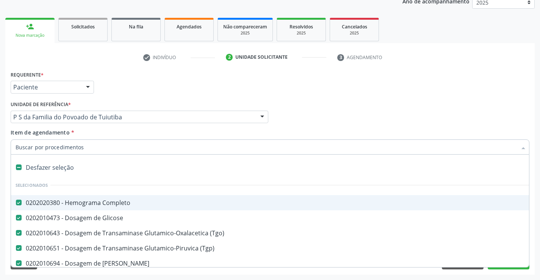
checkbox Creatinina "true"
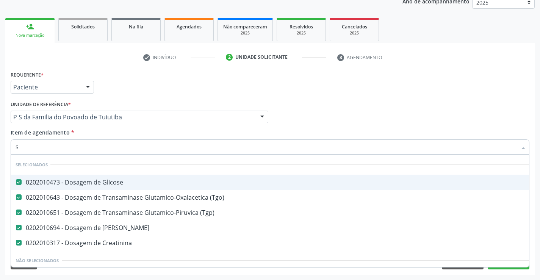
type input "SI"
checkbox Glicose "false"
checkbox \(Tgo\) "false"
checkbox \(Tgp\) "false"
checkbox Ureia "false"
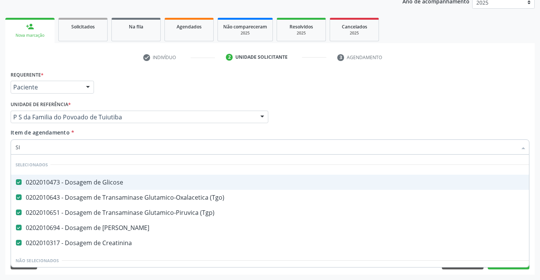
checkbox Creatinina "false"
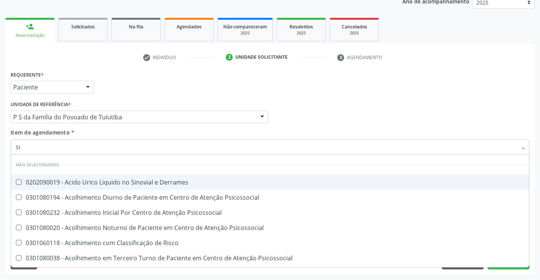
type input "sifilis"
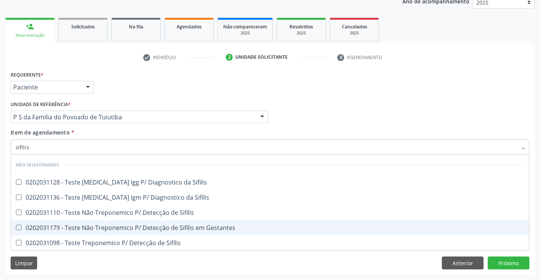
click at [144, 227] on div "0202031179 - Teste Não Treponemico P/ Detecção de Sifilis em Gestantes" at bounding box center [270, 228] width 509 height 6
checkbox Gestantes "true"
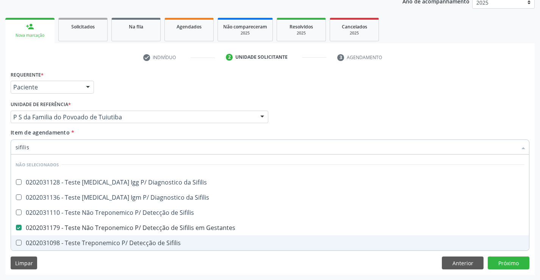
click at [132, 272] on div "Requerente * Paciente Profissional de Saúde Paciente Nenhum resultado encontrad…" at bounding box center [269, 172] width 529 height 206
checkbox Sifilis "true"
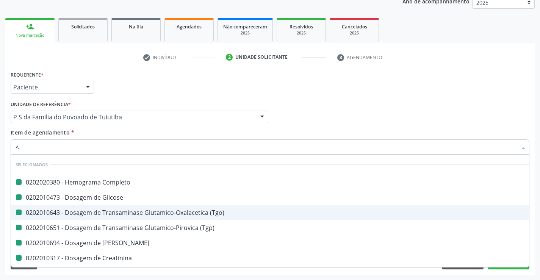
type input "AB"
checkbox Completo "false"
checkbox Glicose "false"
checkbox \(Tgo\) "false"
checkbox \(Tgp\) "false"
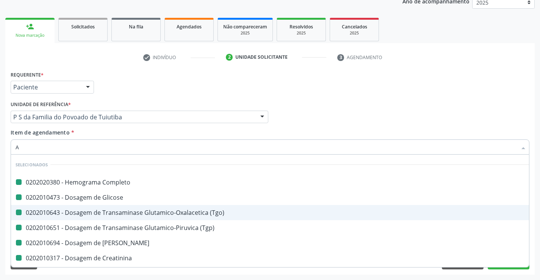
checkbox Ureia "false"
checkbox Creatinina "false"
checkbox Gestantes "false"
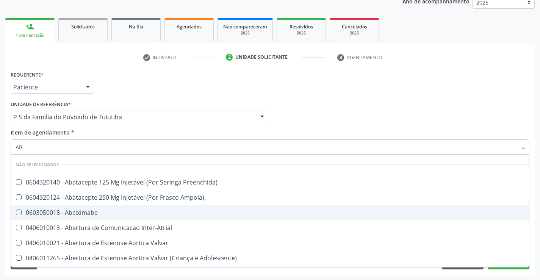
type input "ABO"
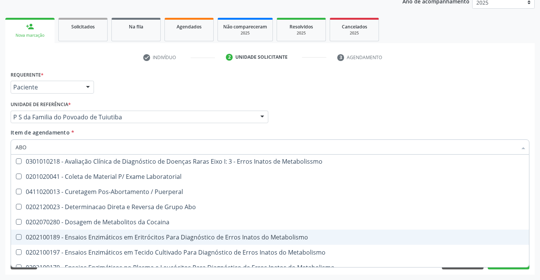
scroll to position [38, 0]
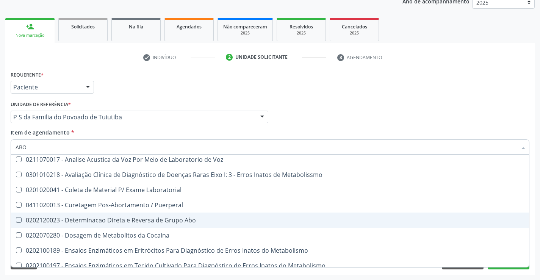
click at [137, 219] on div "0202120023 - Determinacao Direta e Reversa de Grupo Abo" at bounding box center [270, 220] width 509 height 6
checkbox Abo "true"
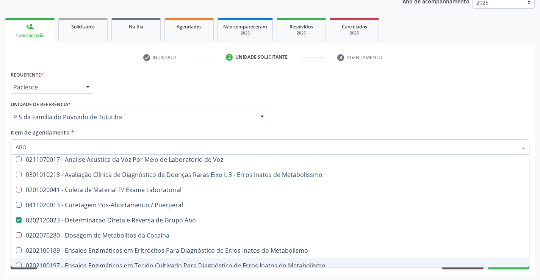
click at [148, 274] on div "Requerente * Paciente Profissional de Saúde Paciente Nenhum resultado encontrad…" at bounding box center [269, 172] width 529 height 206
checkbox Paciente\) "true"
checkbox Voz "true"
checkbox Metabolissmo "true"
checkbox Laboratorial "true"
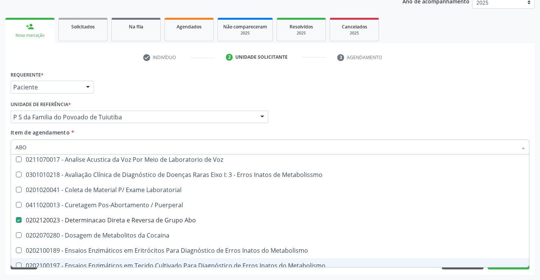
checkbox Puerperal "true"
checkbox Cocaina "true"
checkbox Metabolismo "true"
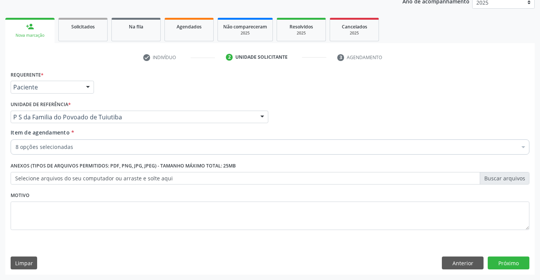
scroll to position [0, 0]
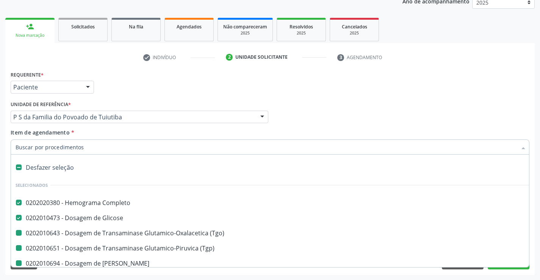
type input "H"
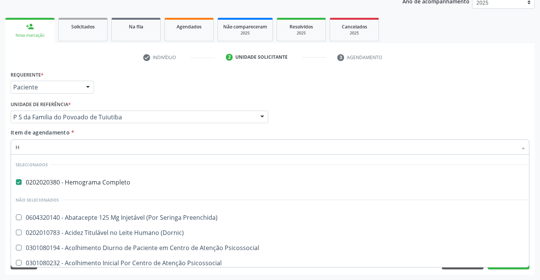
checkbox Preenchida\) "false"
checkbox \(Dornic\) "false"
checkbox Psicossocial "false"
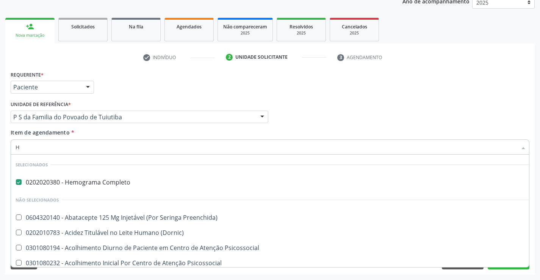
checkbox Risco "false"
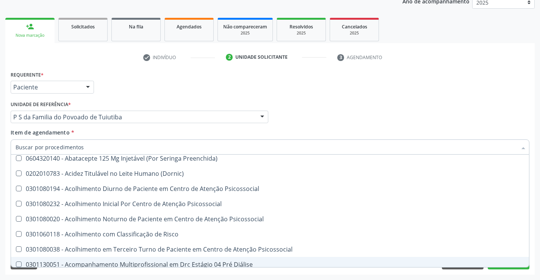
checkbox Preenchida\) "true"
checkbox \(Dornic\) "true"
checkbox Psicossocial "true"
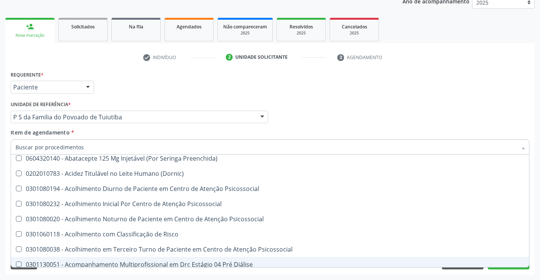
checkbox Risco "true"
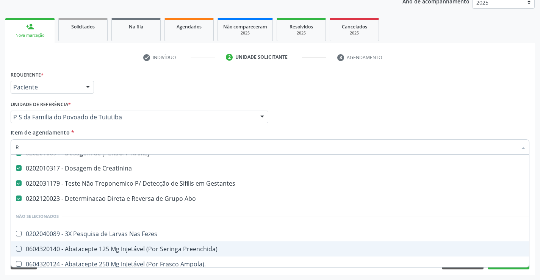
scroll to position [54, 0]
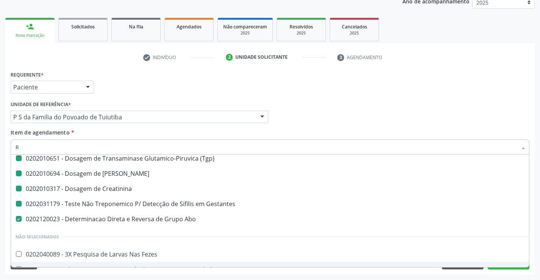
type input "RH"
checkbox Completo "false"
checkbox \(Tgp\) "false"
checkbox Ureia "false"
checkbox Creatinina "false"
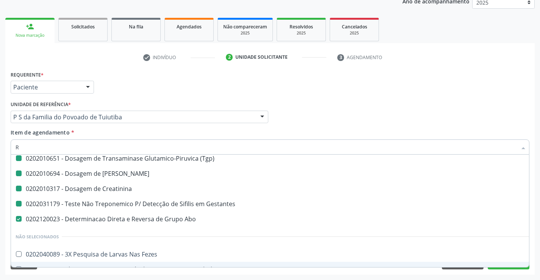
checkbox Gestantes "false"
checkbox \(Tgo\) "false"
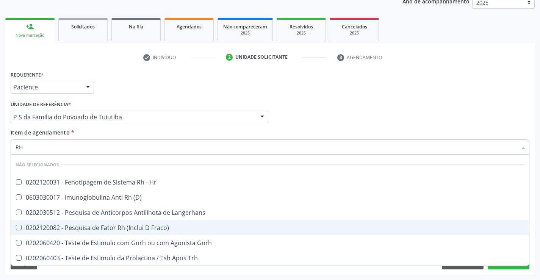
click at [105, 227] on div "0202120082 - Pesquisa de Fator Rh (Inclui D Fraco)" at bounding box center [270, 228] width 509 height 6
checkbox Fraco\) "true"
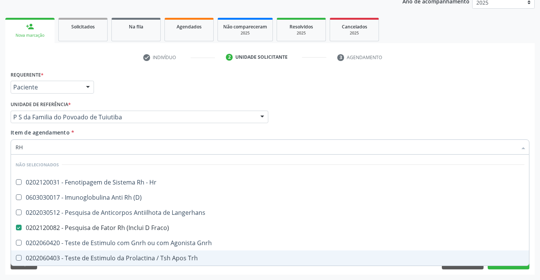
click at [120, 276] on div "Acompanhamento Acompanhe a situação das marcações correntes e finalizadas Relat…" at bounding box center [270, 113] width 540 height 334
checkbox Hr "true"
checkbox Langerhans "true"
checkbox Gnrh "true"
checkbox Trh "true"
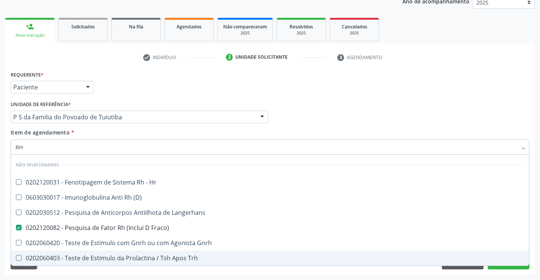
checkbox \(D\) "true"
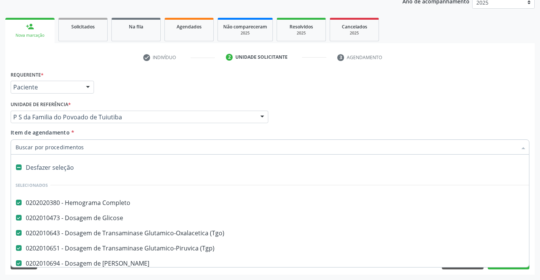
type input "U"
checkbox Gestantes "false"
checkbox Abo "false"
checkbox Fraco\) "false"
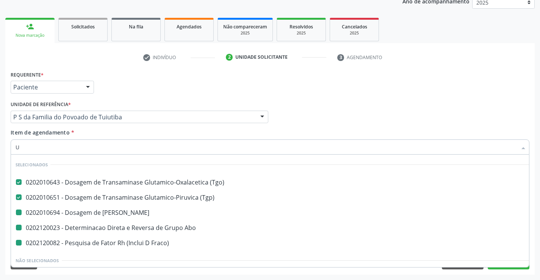
type input "UR"
checkbox Ureia "false"
checkbox Abo "false"
checkbox Fraco\) "false"
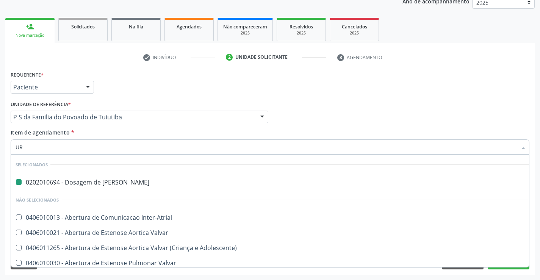
type input "URI"
checkbox Ureia "false"
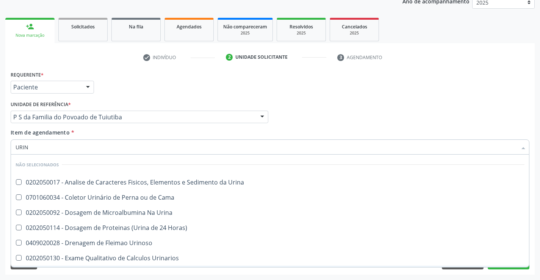
type input "URINA"
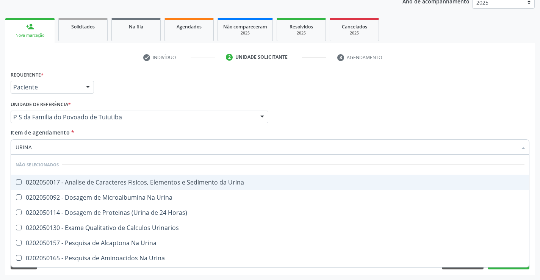
click at [95, 184] on div "0202050017 - Analise de Caracteres Fisicos, Elementos e Sedimento da Urina" at bounding box center [270, 182] width 509 height 6
checkbox Urina "true"
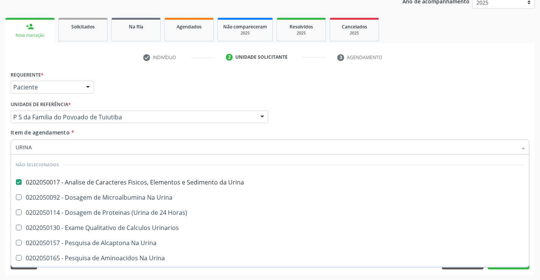
click at [95, 274] on div "Requerente * Paciente Profissional de Saúde Paciente Nenhum resultado encontrad…" at bounding box center [269, 172] width 529 height 206
checkbox Horas\) "true"
checkbox Urinarios "true"
checkbox Urina "true"
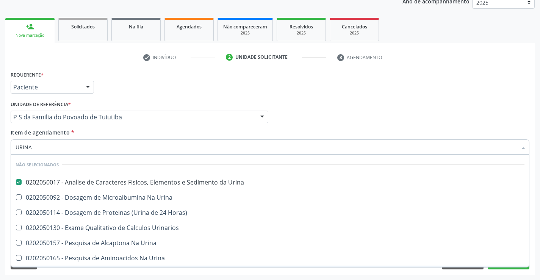
checkbox Urina "true"
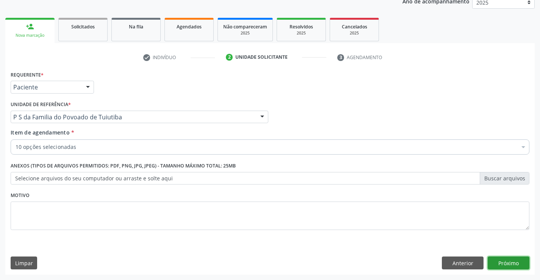
click at [493, 264] on button "Próximo" at bounding box center [509, 263] width 42 height 13
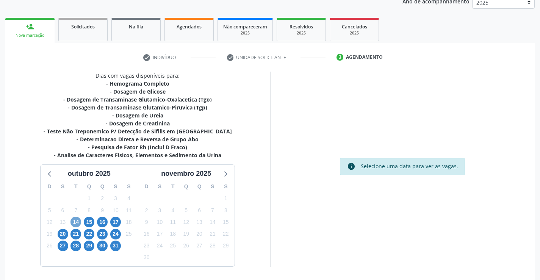
click at [77, 222] on span "14" at bounding box center [75, 222] width 11 height 11
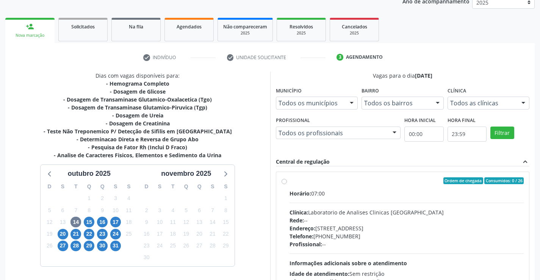
click at [289, 180] on label "Ordem de chegada Consumidos: 0 / 26 Horário: 07:00 Clínica: Laboratorio de Anal…" at bounding box center [406, 235] width 235 height 116
click at [282, 180] on input "Ordem de chegada Consumidos: 0 / 26 Horário: 07:00 Clínica: Laboratorio de Anal…" at bounding box center [284, 180] width 5 height 7
radio input "true"
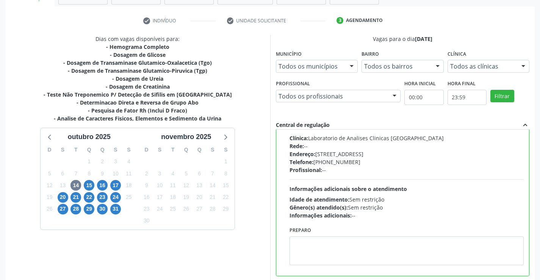
scroll to position [173, 0]
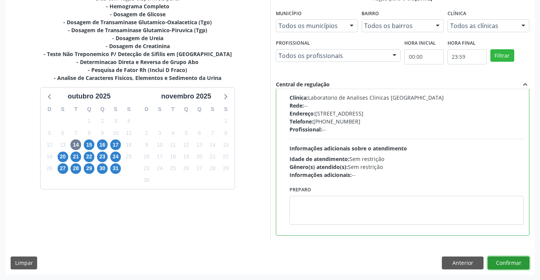
click at [519, 265] on button "Confirmar" at bounding box center [509, 263] width 42 height 13
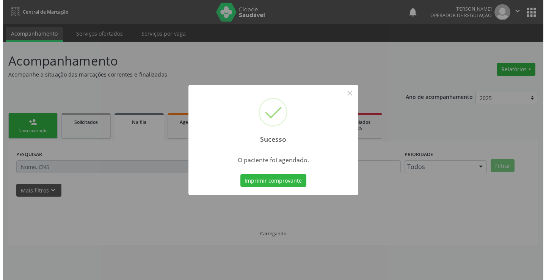
scroll to position [0, 0]
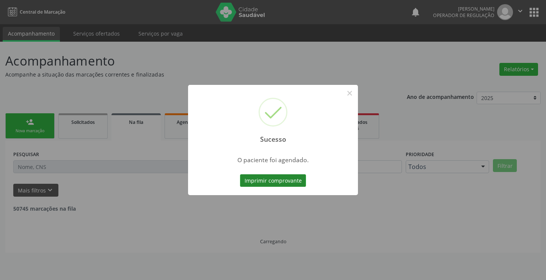
click at [288, 178] on button "Imprimir comprovante" at bounding box center [273, 180] width 66 height 13
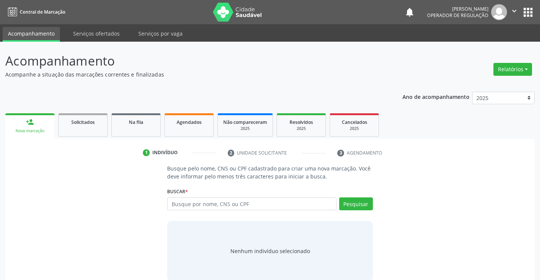
click at [227, 205] on input "text" at bounding box center [251, 203] width 169 height 13
type input "704406378605010"
click at [355, 201] on button "Pesquisar" at bounding box center [356, 203] width 34 height 13
type input "704406378605010"
click at [129, 124] on span "Na fila" at bounding box center [136, 122] width 14 height 6
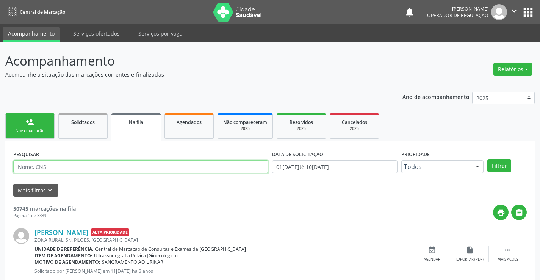
click at [79, 166] on input "text" at bounding box center [140, 166] width 255 height 13
type input "704406378605010"
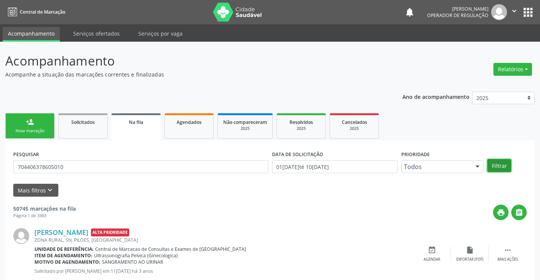
click at [494, 169] on button "Filtrar" at bounding box center [499, 165] width 24 height 13
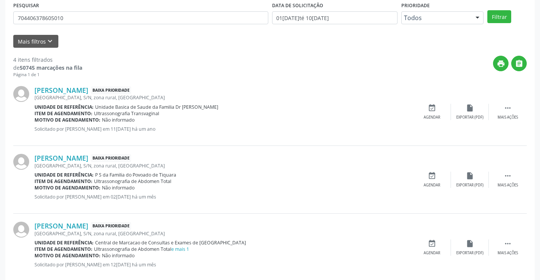
scroll to position [80, 0]
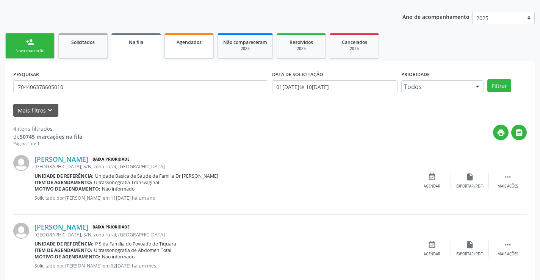
click at [193, 50] on link "Agendados" at bounding box center [188, 45] width 49 height 25
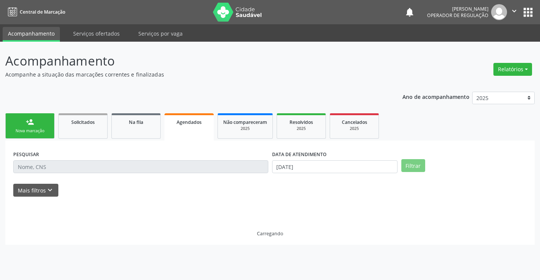
scroll to position [0, 0]
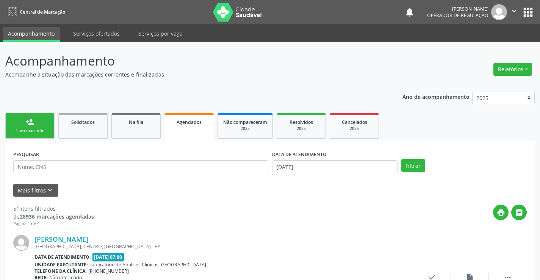
click at [180, 131] on link "Agendados" at bounding box center [188, 126] width 49 height 27
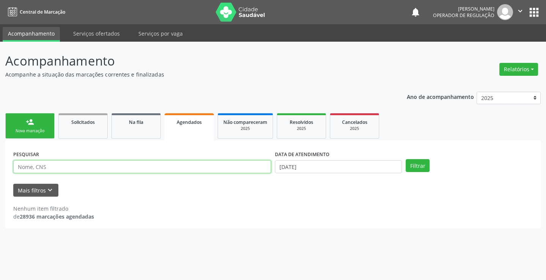
click at [91, 169] on input "text" at bounding box center [142, 166] width 258 height 13
type input "706200059548268"
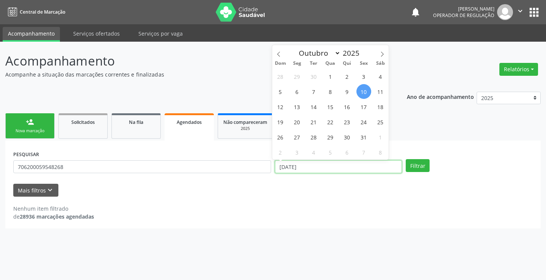
click at [327, 167] on input "10/10/2025" at bounding box center [338, 166] width 127 height 13
click at [313, 111] on span "14" at bounding box center [313, 106] width 15 height 15
type input "14/10/2025"
click at [313, 111] on span "14" at bounding box center [313, 106] width 15 height 15
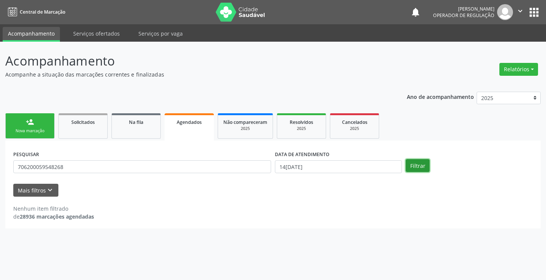
click at [421, 166] on button "Filtrar" at bounding box center [417, 165] width 24 height 13
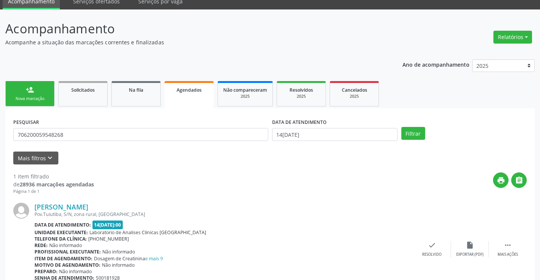
scroll to position [69, 0]
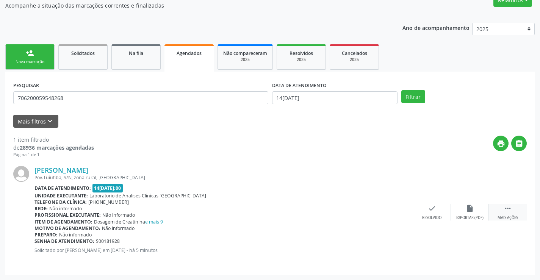
click at [508, 208] on icon "" at bounding box center [508, 208] width 8 height 8
click at [470, 210] on icon "edit" at bounding box center [470, 208] width 8 height 8
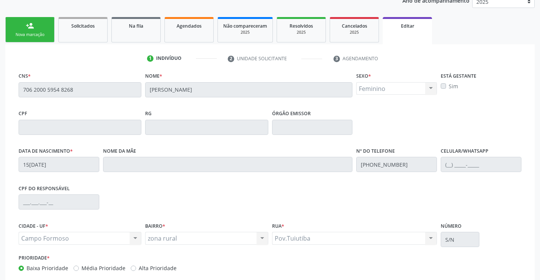
scroll to position [141, 0]
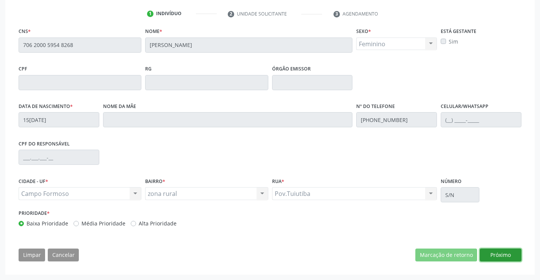
click at [501, 254] on button "Próximo" at bounding box center [501, 255] width 42 height 13
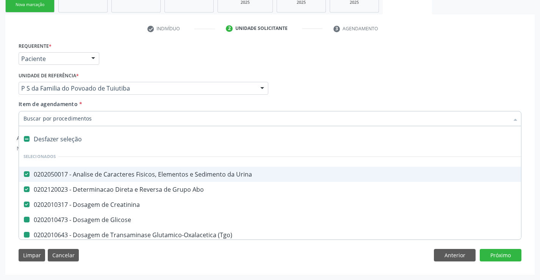
type input "H"
checkbox Glicose "false"
checkbox \(Tgo\) "false"
checkbox \(Tgp\) "false"
checkbox Ureia "false"
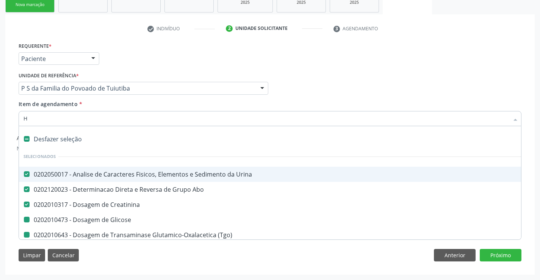
checkbox Completo "false"
checkbox Fraco\) "false"
checkbox Gestantes "false"
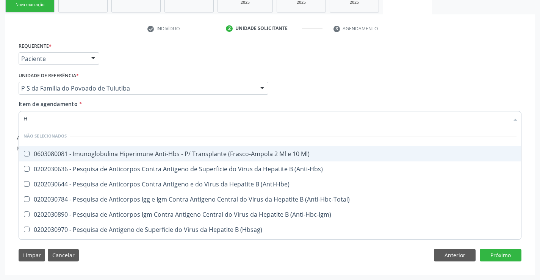
type input "HB"
checkbox Ml\) "false"
checkbox \(Anti-Hbs\) "false"
type input "H"
checkbox Ml\) "true"
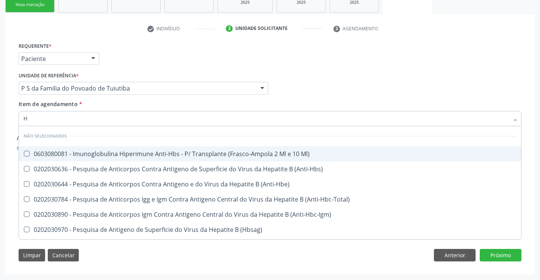
checkbox \(Anti-Hbs\) "true"
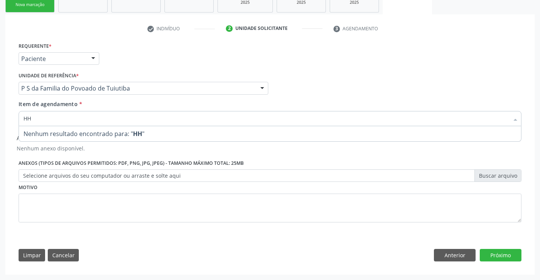
type input "H"
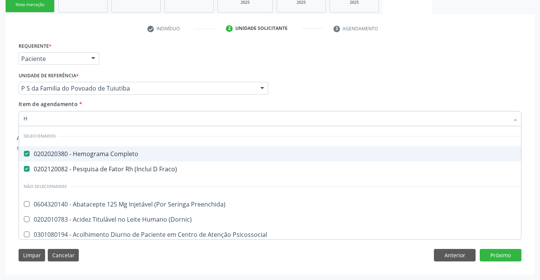
checkbox Preenchida\) "true"
checkbox \(Dornic\) "true"
checkbox Psicossocial "true"
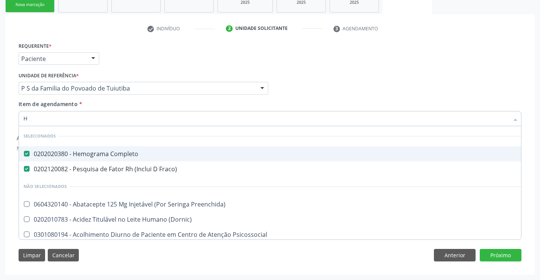
checkbox Risco "true"
checkbox Psicossocial "true"
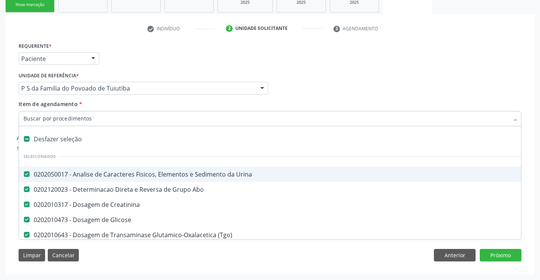
type input "H"
checkbox Glicose "false"
checkbox \(Tgo\) "false"
checkbox \(Tgp\) "false"
checkbox Ureia "false"
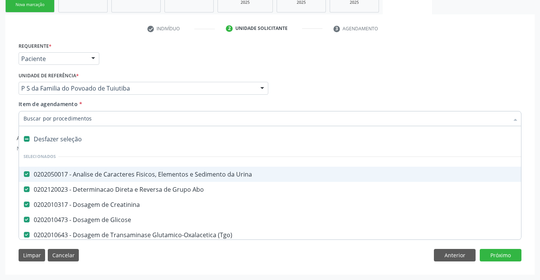
checkbox Completo "false"
checkbox Fraco\) "false"
checkbox Gestantes "false"
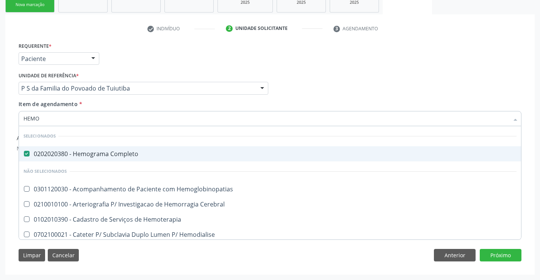
type input "HEMOG"
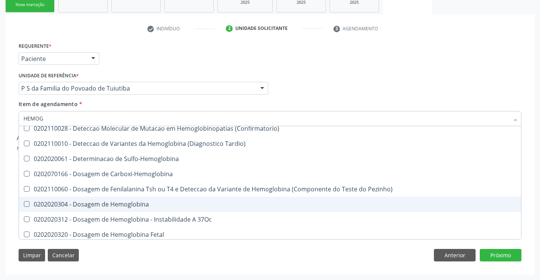
scroll to position [114, 0]
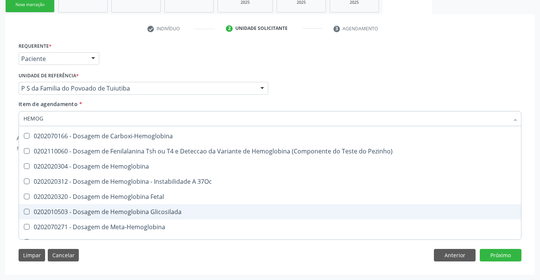
click at [146, 212] on div "0202010503 - Dosagem de Hemoglobina Glicosilada" at bounding box center [269, 212] width 493 height 6
checkbox Glicosilada "true"
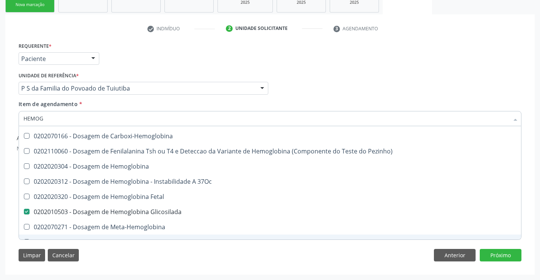
click at [154, 249] on div "Limpar Cancelar Anterior Próximo" at bounding box center [270, 255] width 503 height 13
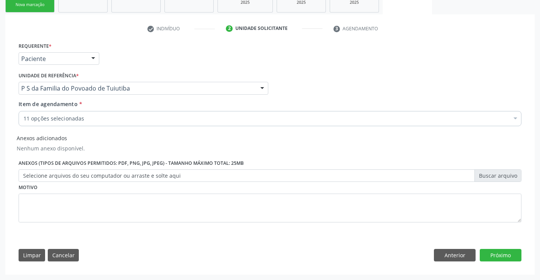
scroll to position [0, 0]
click at [498, 256] on button "Próximo" at bounding box center [501, 255] width 42 height 13
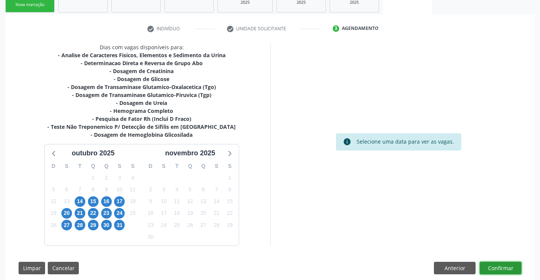
click at [498, 268] on button "Confirmar" at bounding box center [501, 268] width 42 height 13
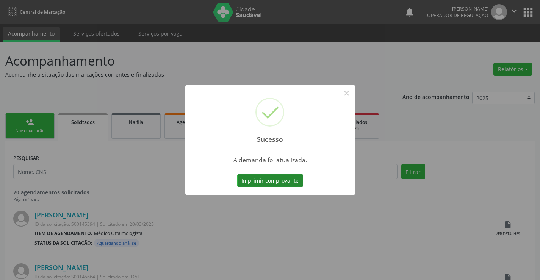
click at [294, 180] on button "Imprimir comprovante" at bounding box center [270, 180] width 66 height 13
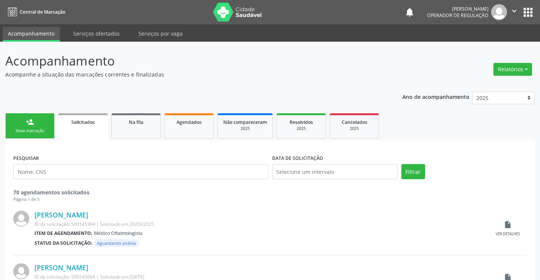
click at [39, 128] on div "Nova marcação" at bounding box center [30, 131] width 38 height 6
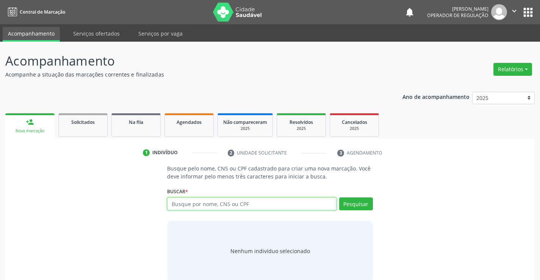
click at [257, 204] on input "text" at bounding box center [251, 203] width 169 height 13
type input "705802453059139"
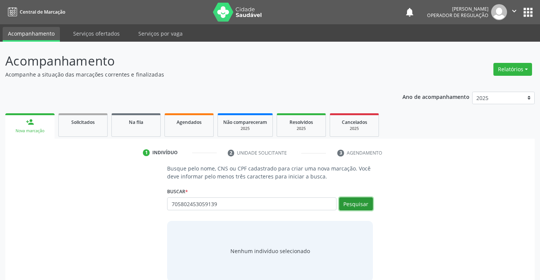
click at [363, 203] on button "Pesquisar" at bounding box center [356, 203] width 34 height 13
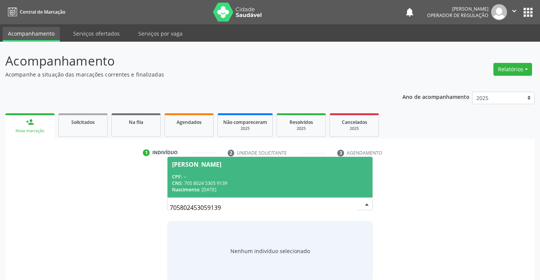
click at [299, 180] on div "CNS: 705 8024 5305 9139" at bounding box center [270, 183] width 196 height 6
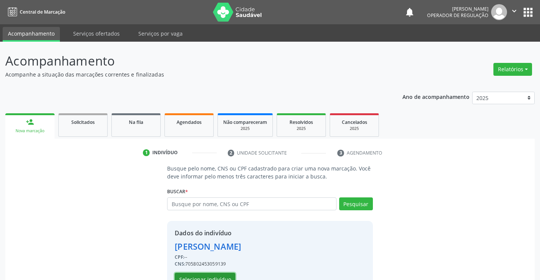
click at [221, 274] on button "Selecionar indivíduo" at bounding box center [205, 279] width 61 height 13
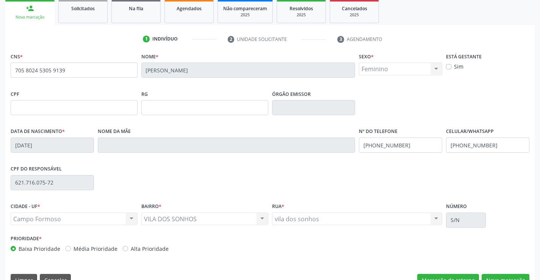
scroll to position [131, 0]
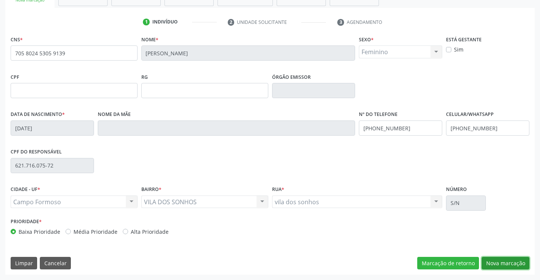
click at [499, 263] on button "Nova marcação" at bounding box center [506, 263] width 48 height 13
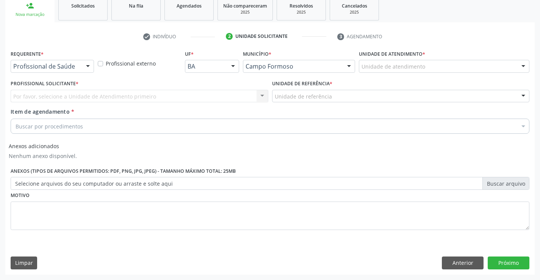
drag, startPoint x: 91, startPoint y: 65, endPoint x: 87, endPoint y: 83, distance: 18.9
click at [91, 65] on div at bounding box center [87, 66] width 11 height 13
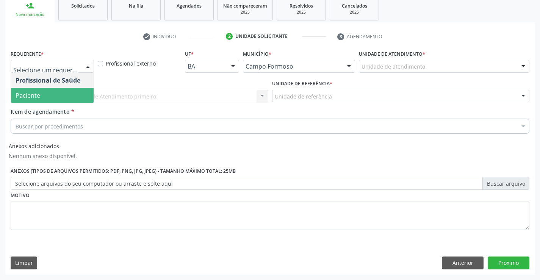
click at [72, 99] on span "Paciente" at bounding box center [52, 95] width 83 height 15
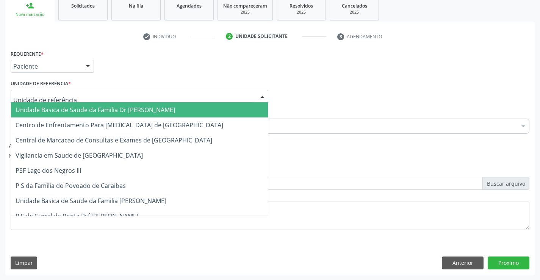
click at [94, 100] on div at bounding box center [140, 96] width 258 height 13
click at [135, 109] on span "Unidade Basica de Saude da Familia Dr [PERSON_NAME]" at bounding box center [96, 110] width 160 height 8
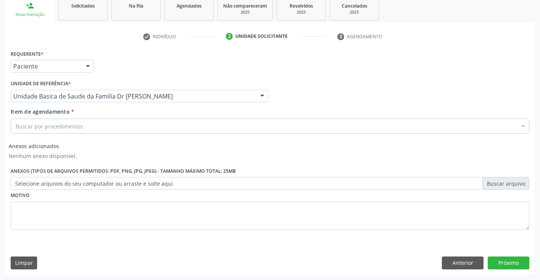
click at [97, 130] on div "Buscar por procedimentos" at bounding box center [270, 126] width 519 height 15
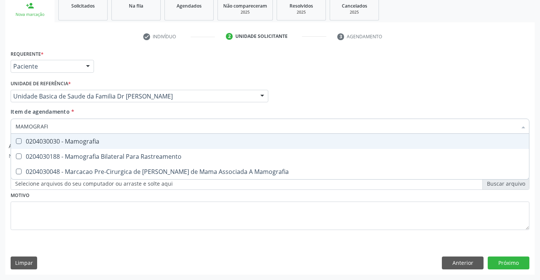
type input "MAMOGRAFIA"
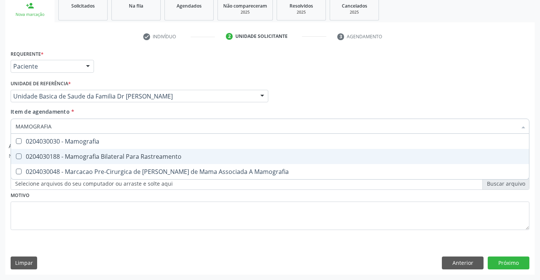
click at [147, 156] on div "0204030188 - Mamografia Bilateral Para Rastreamento" at bounding box center [270, 156] width 509 height 6
checkbox Rastreamento "true"
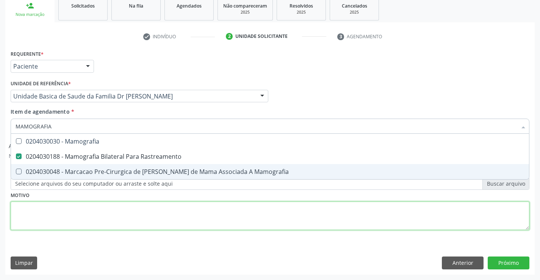
click at [138, 211] on div "Requerente * Paciente Profissional de Saúde Paciente Nenhum resultado encontrad…" at bounding box center [270, 144] width 519 height 192
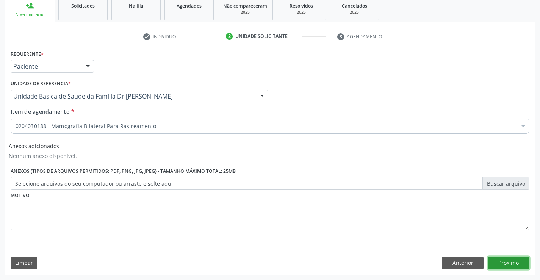
click at [505, 263] on button "Próximo" at bounding box center [509, 263] width 42 height 13
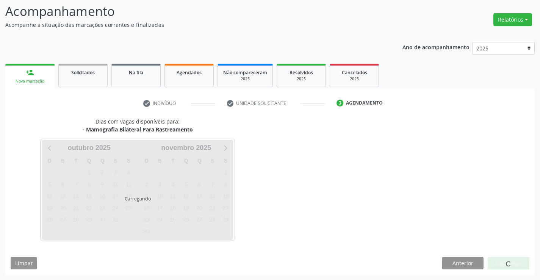
scroll to position [72, 0]
